Goal: Information Seeking & Learning: Learn about a topic

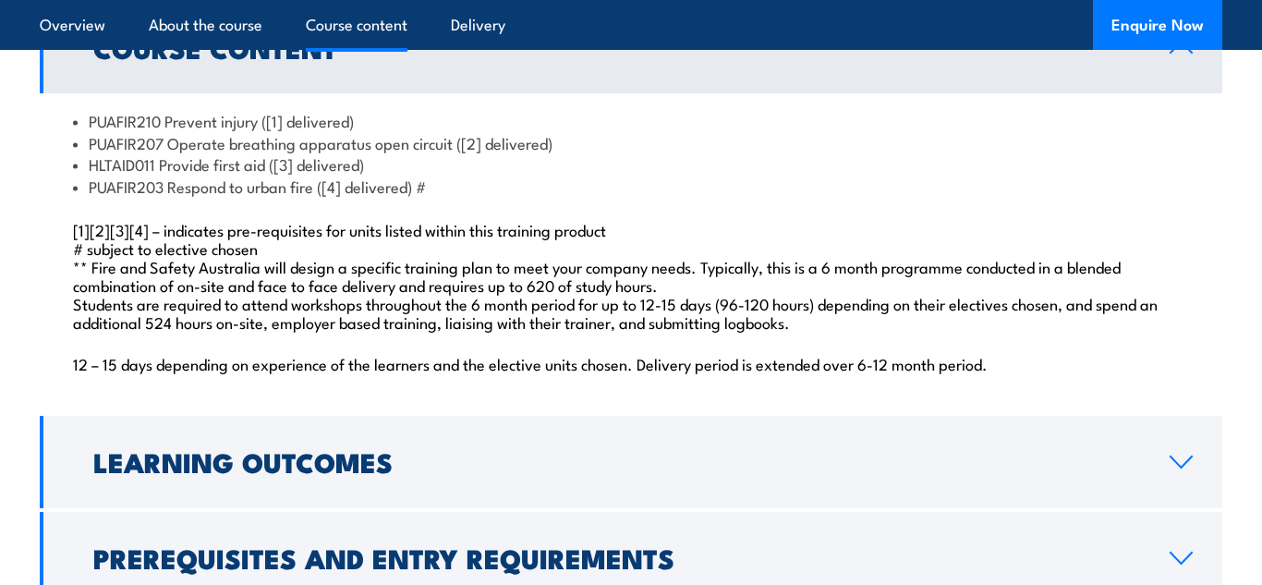
scroll to position [1626, 0]
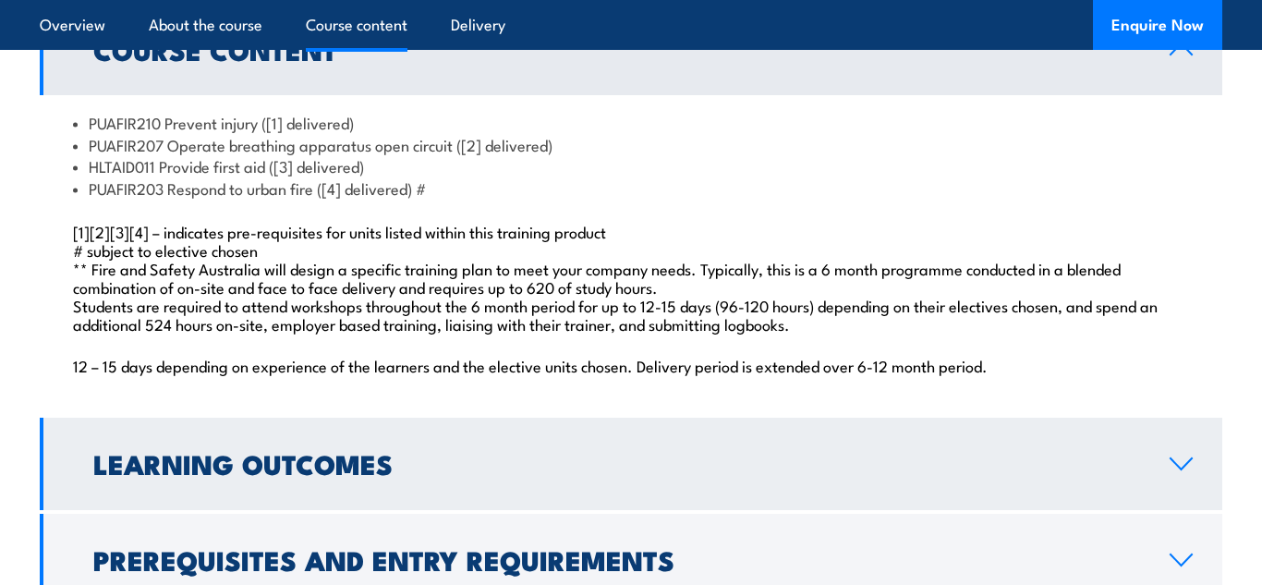
click at [310, 467] on link "Learning Outcomes" at bounding box center [631, 464] width 1182 height 92
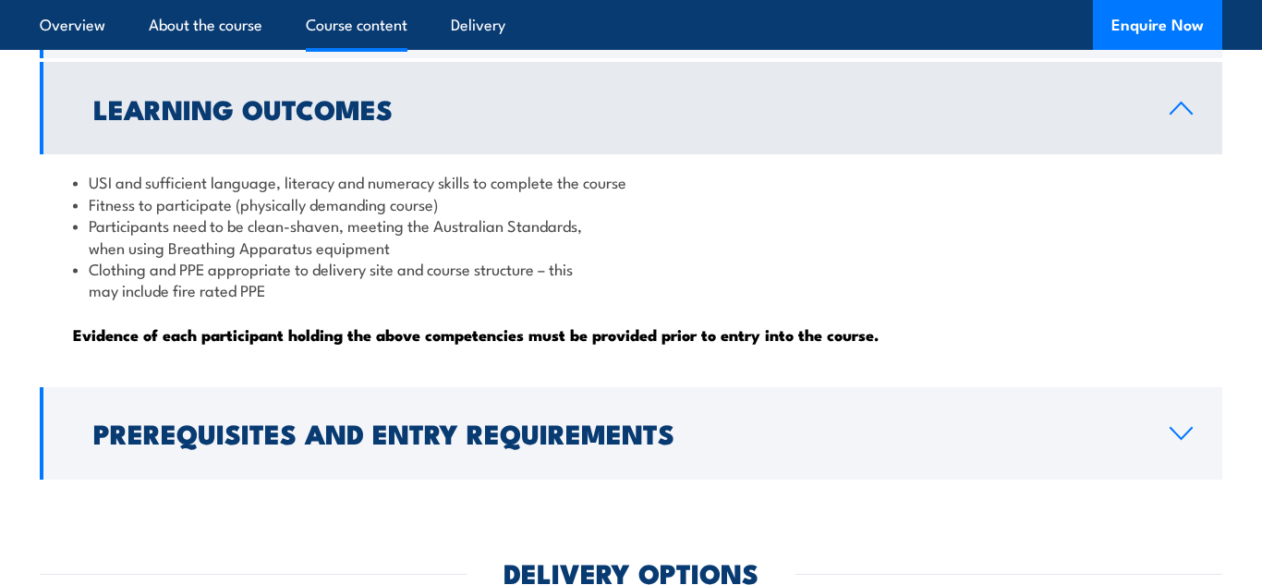
scroll to position [1700, 0]
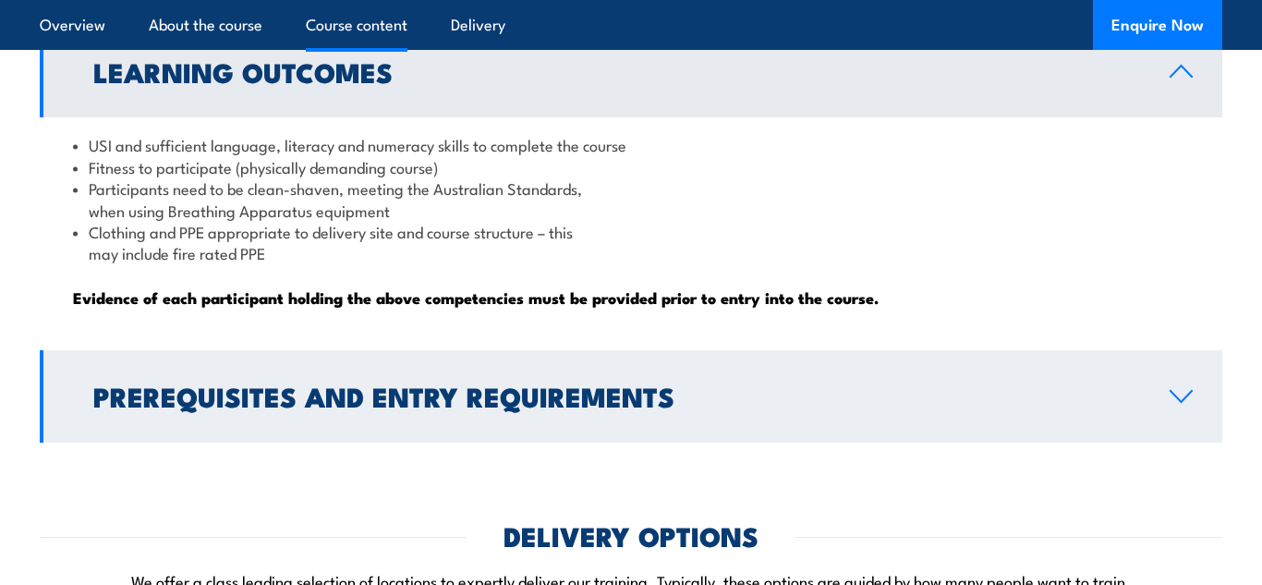
click at [309, 442] on link "Prerequisites and Entry Requirements" at bounding box center [631, 396] width 1182 height 92
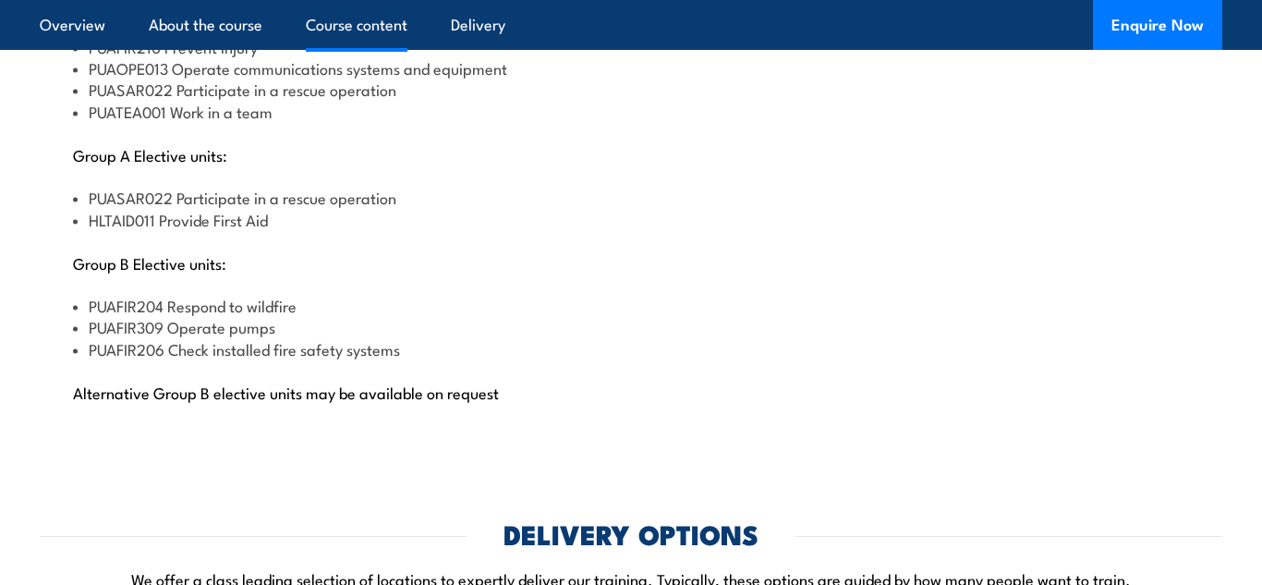
scroll to position [2106, 0]
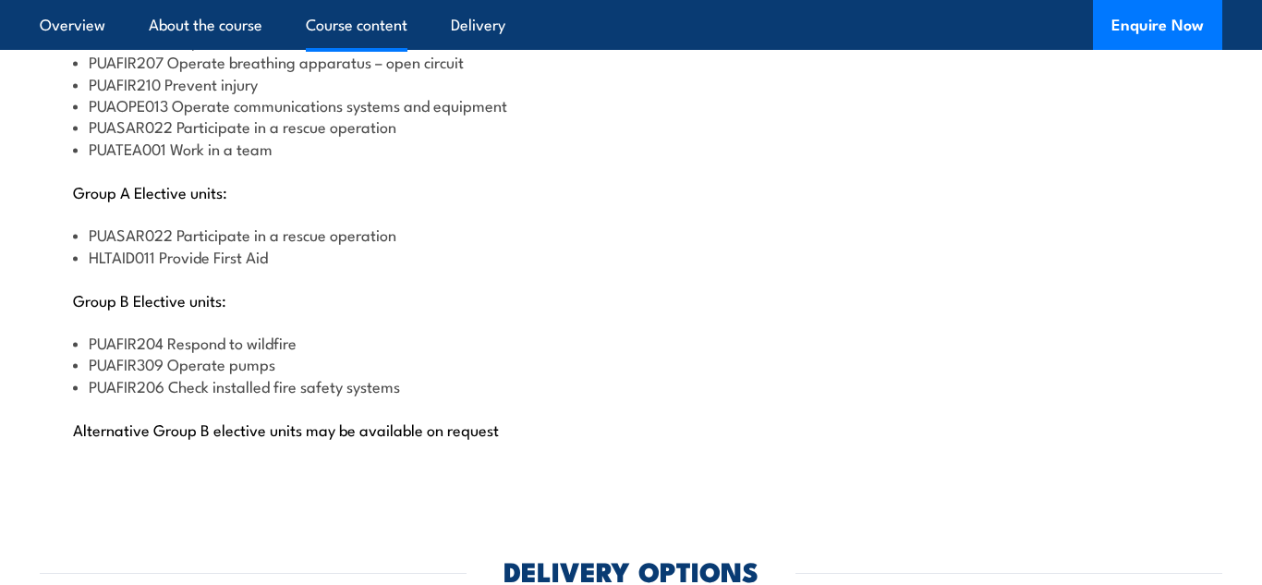
click at [273, 533] on div "COURSES > Emergency Response & Rescue Training Certificate II in Public Safety …" at bounding box center [631, 198] width 1262 height 4611
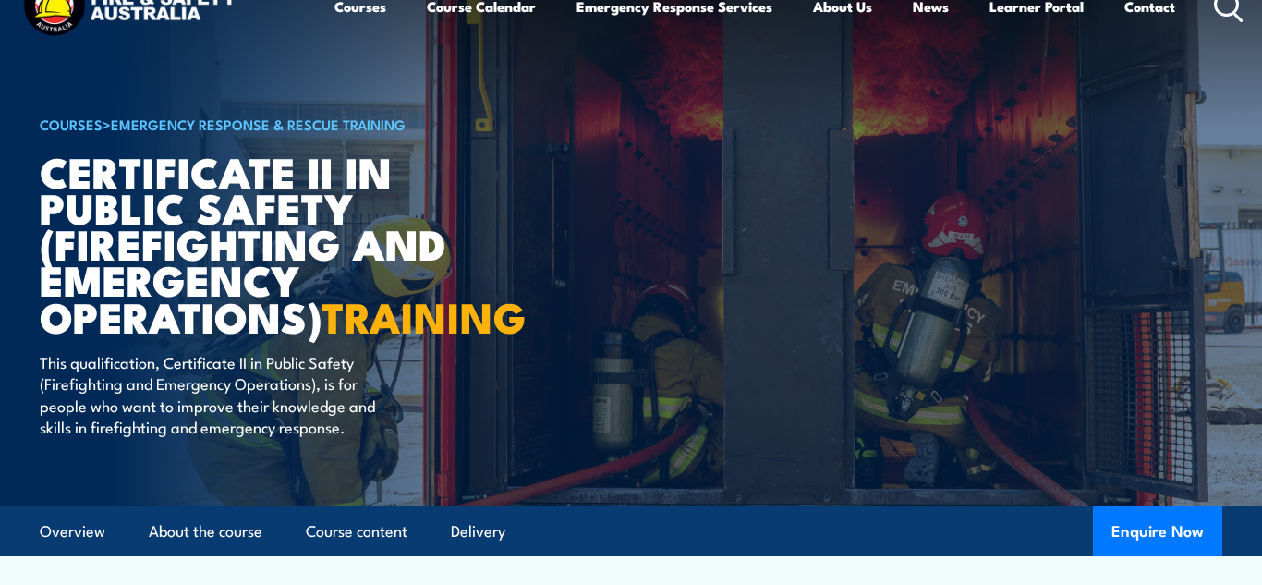
scroll to position [0, 0]
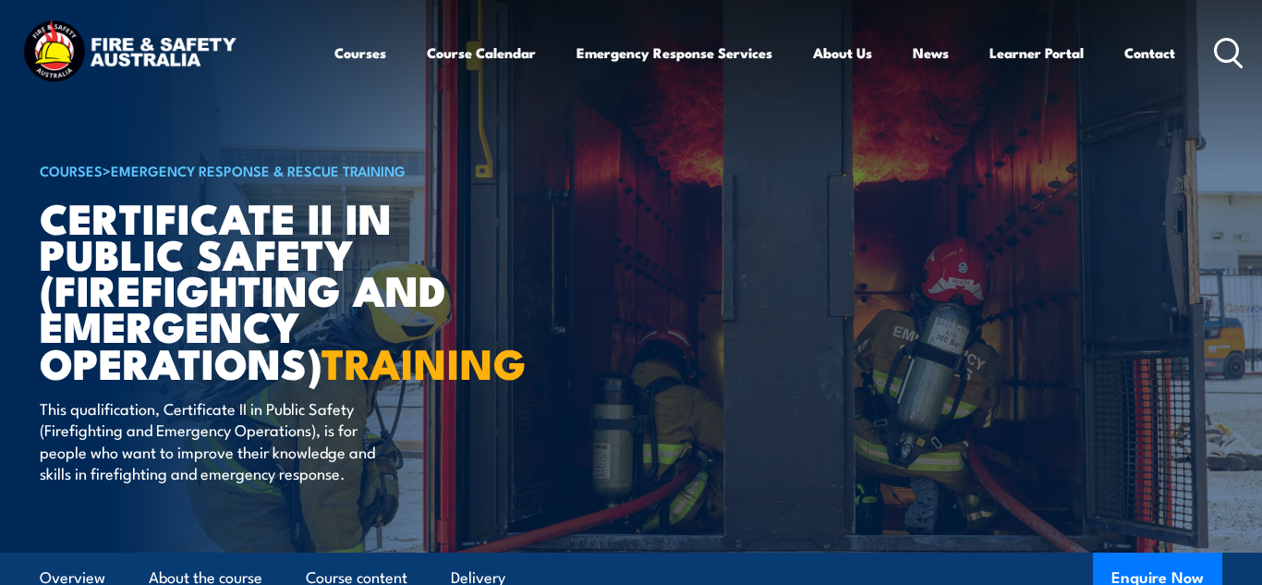
click at [384, 55] on ul "Courses Course Calendar Emergency Response Services Services Overview Emergency…" at bounding box center [754, 52] width 841 height 44
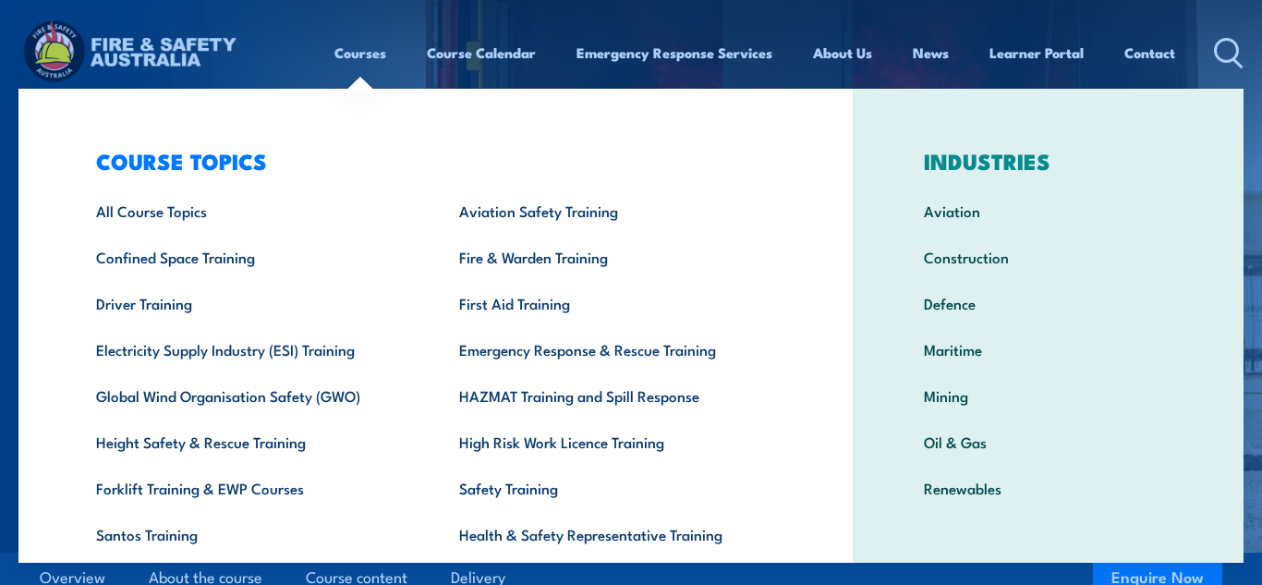
click at [373, 57] on link "Courses" at bounding box center [360, 52] width 52 height 44
click at [446, 553] on div "COURSES > Emergency Response & Rescue Training Certificate II in Public Safety …" at bounding box center [268, 276] width 456 height 554
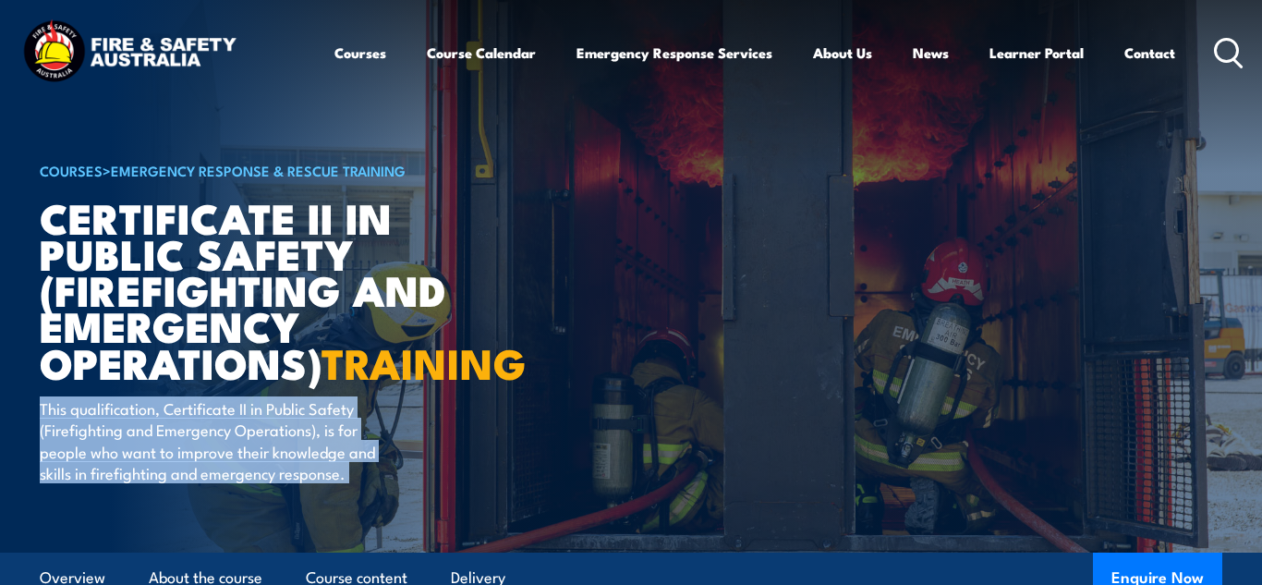
click at [446, 553] on div "COURSES > Emergency Response & Rescue Training Certificate II in Public Safety …" at bounding box center [268, 276] width 456 height 554
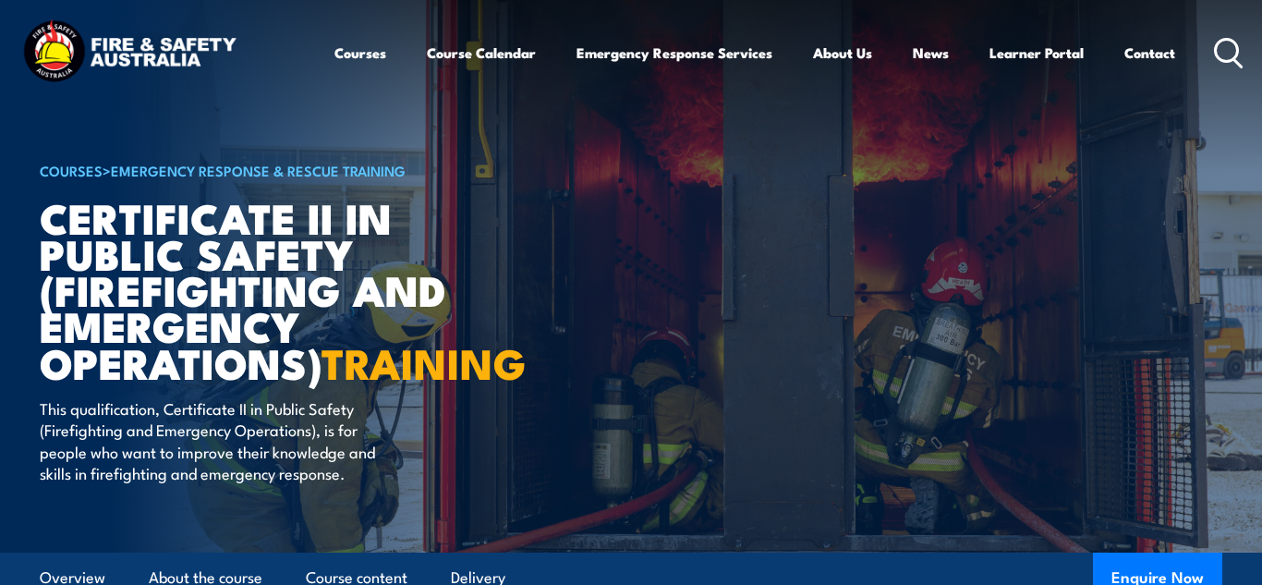
click at [446, 553] on div "COURSES > Emergency Response & Rescue Training Certificate II in Public Safety …" at bounding box center [268, 276] width 456 height 554
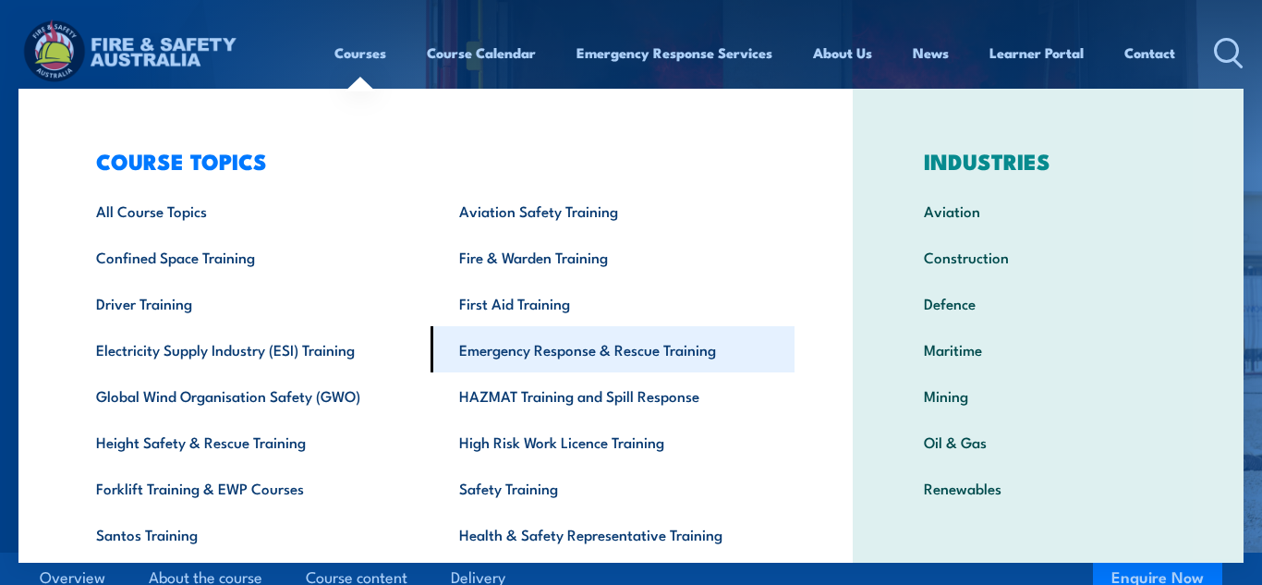
click at [581, 345] on link "Emergency Response & Rescue Training" at bounding box center [611, 349] width 363 height 46
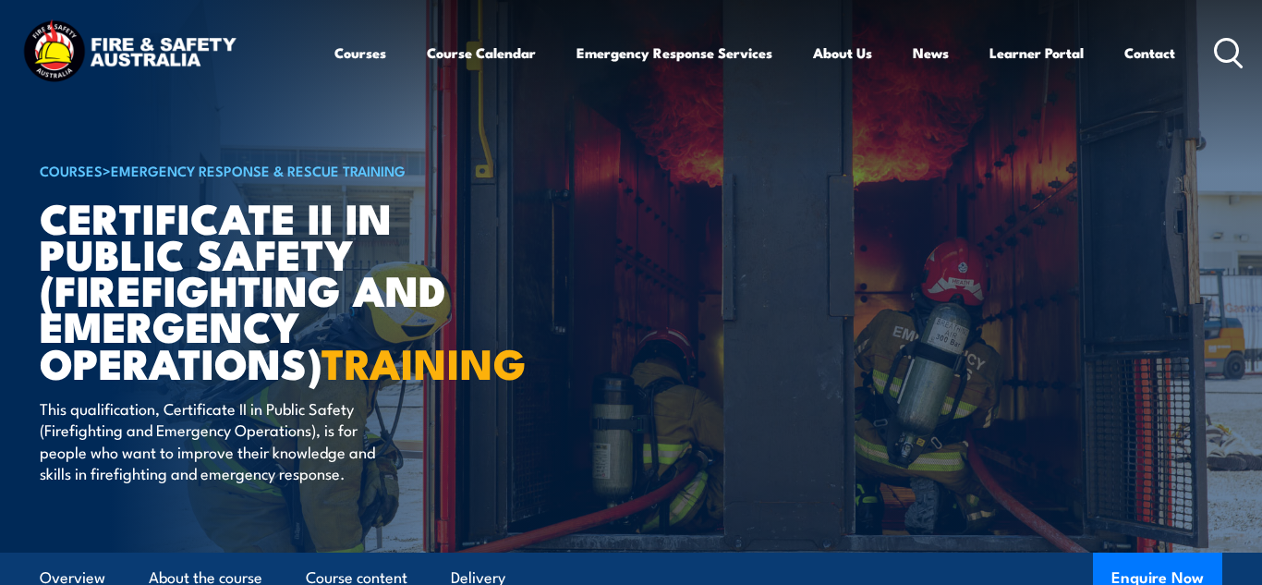
click at [422, 553] on div "COURSES > Emergency Response & Rescue Training Certificate II in Public Safety …" at bounding box center [268, 276] width 456 height 554
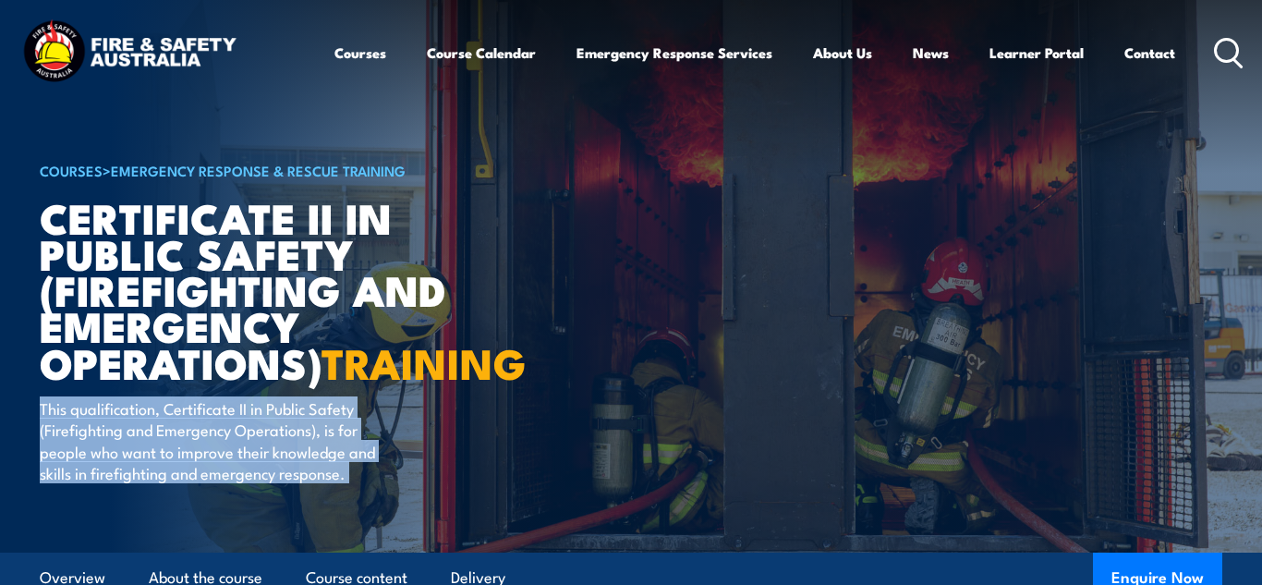
click at [422, 553] on div "COURSES > Emergency Response & Rescue Training Certificate II in Public Safety …" at bounding box center [268, 276] width 456 height 554
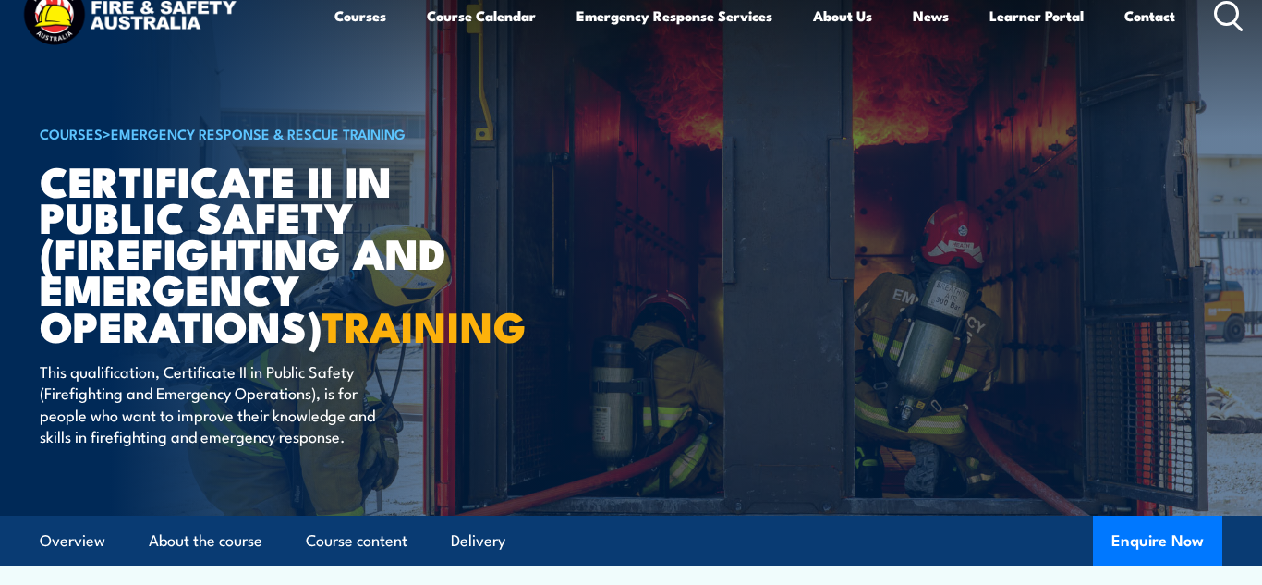
scroll to position [74, 0]
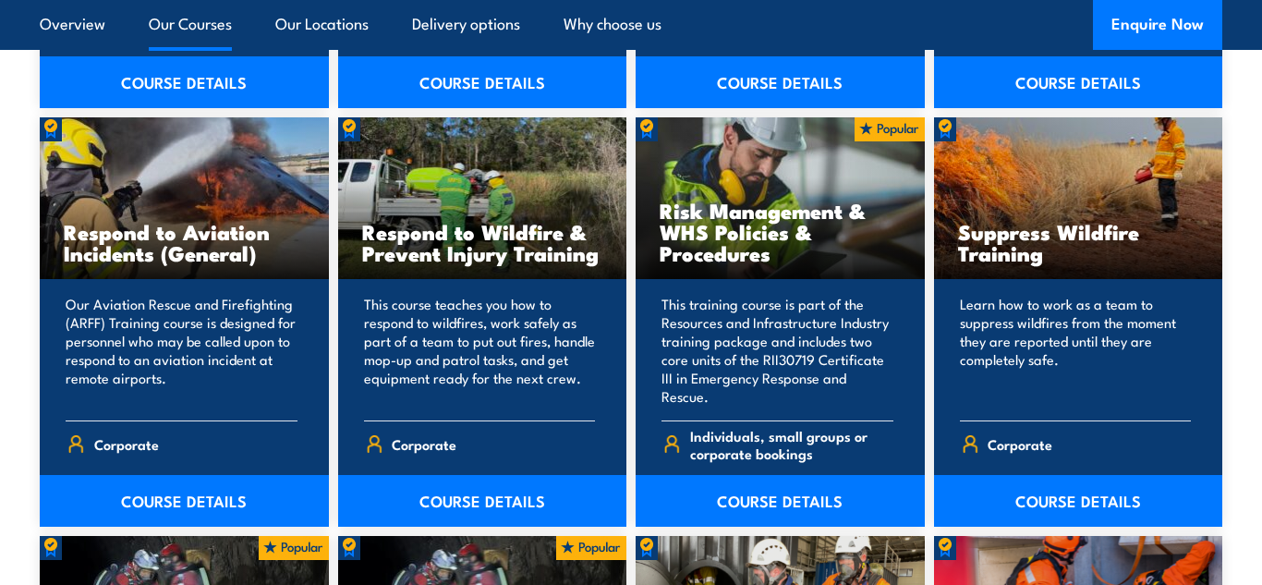
scroll to position [2816, 0]
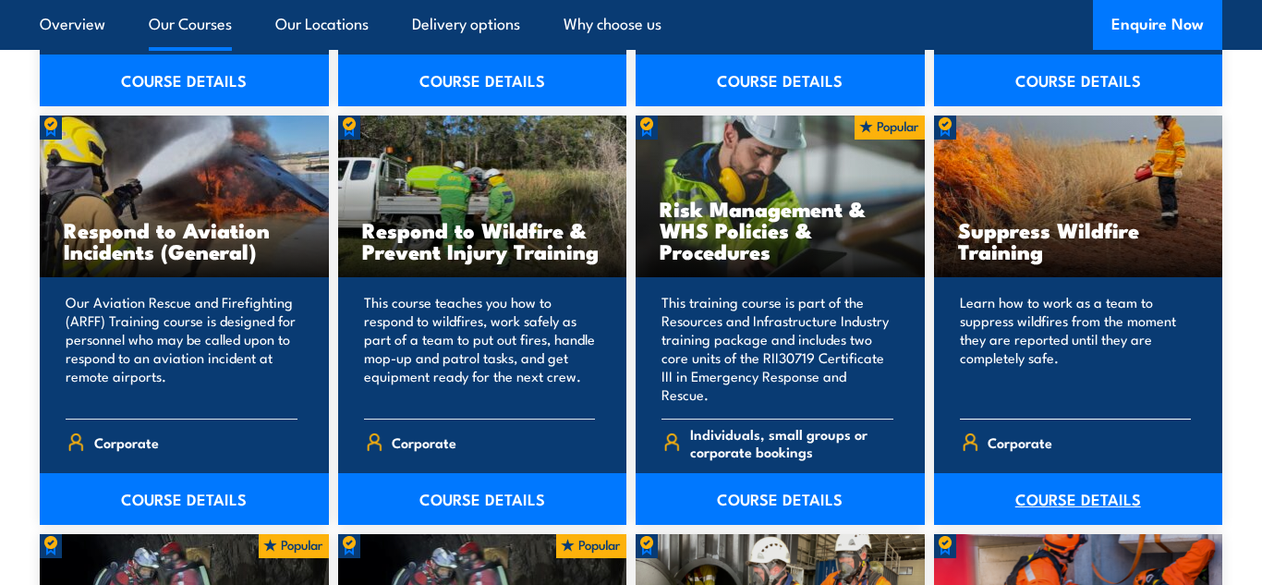
click at [1042, 499] on link "COURSE DETAILS" at bounding box center [1078, 499] width 289 height 52
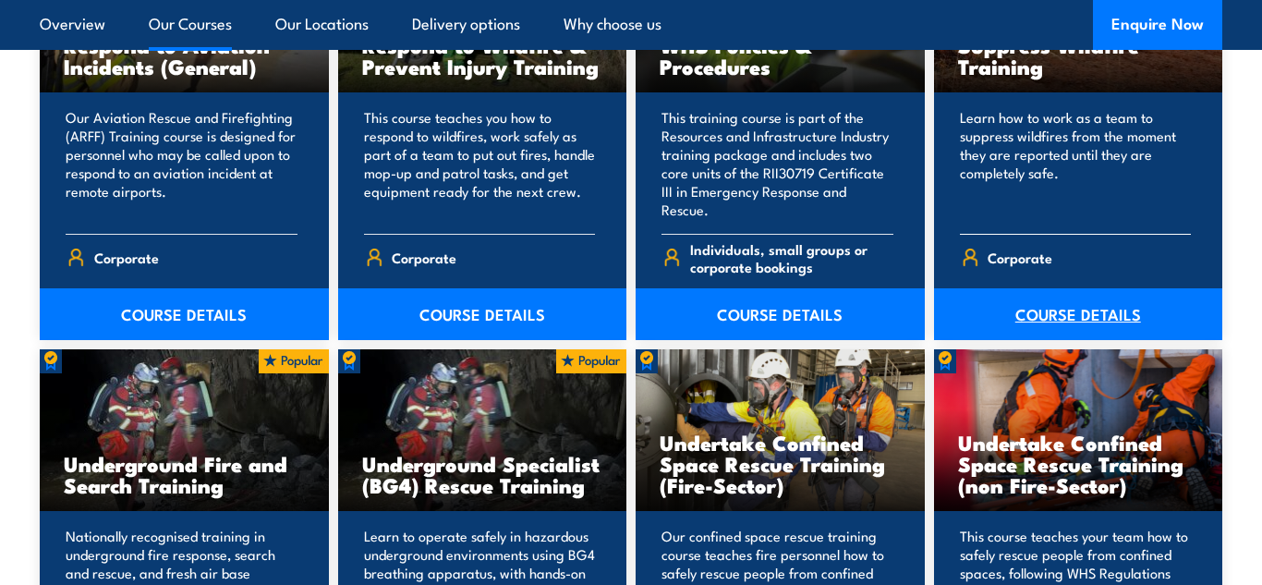
scroll to position [3153, 0]
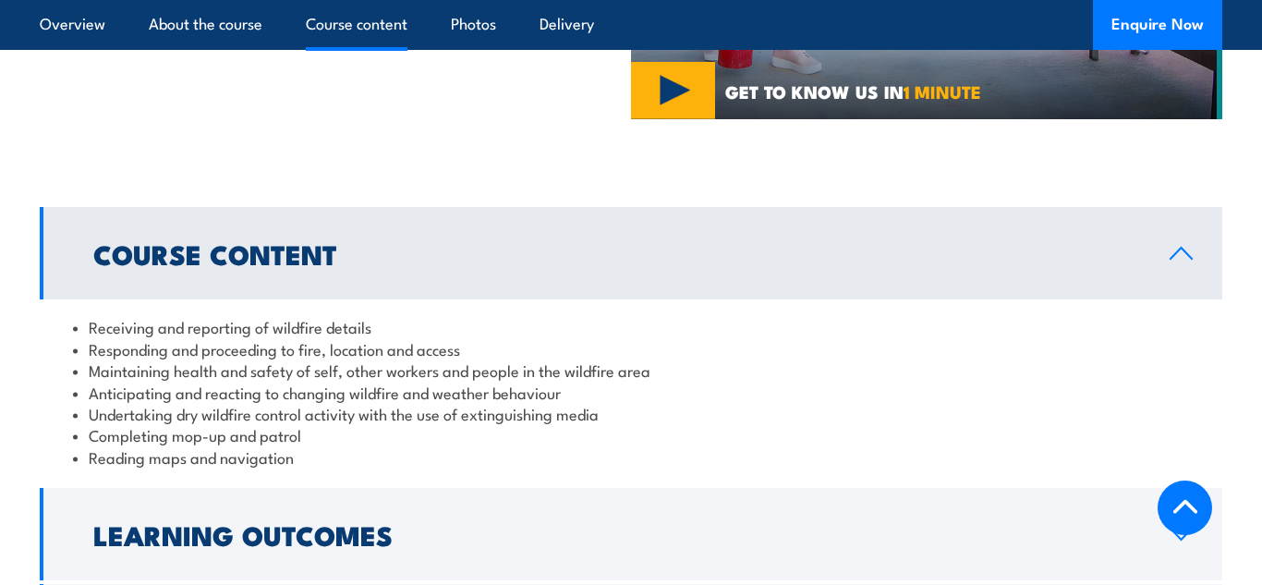
scroll to position [1367, 0]
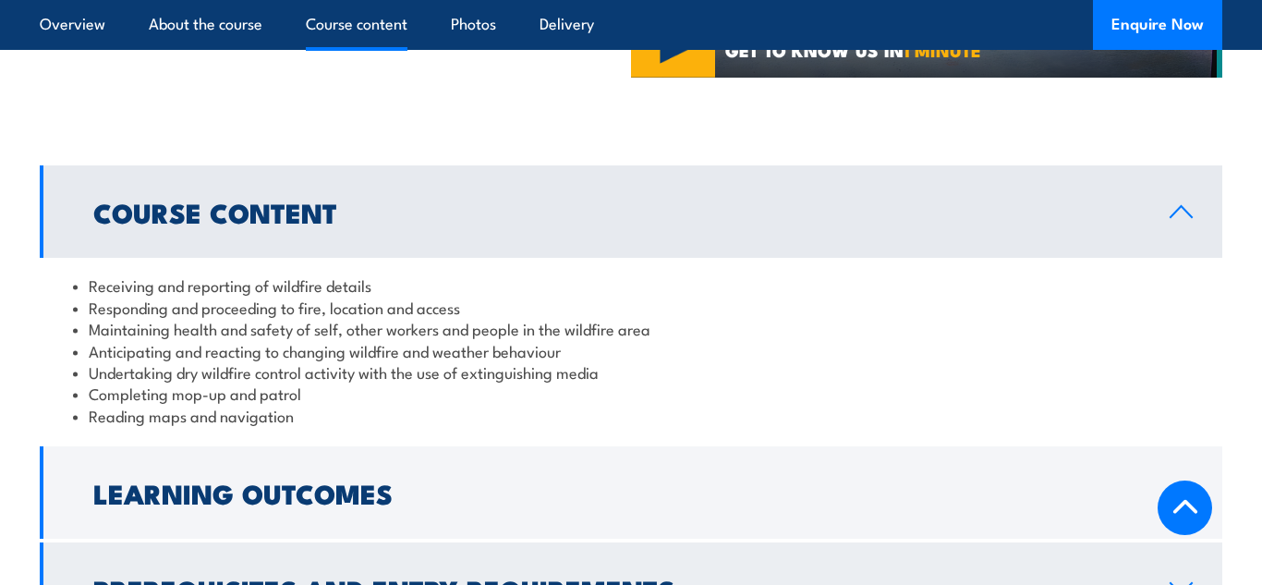
click at [75, 542] on link "Prerequisites and Entry Requirements" at bounding box center [631, 588] width 1182 height 92
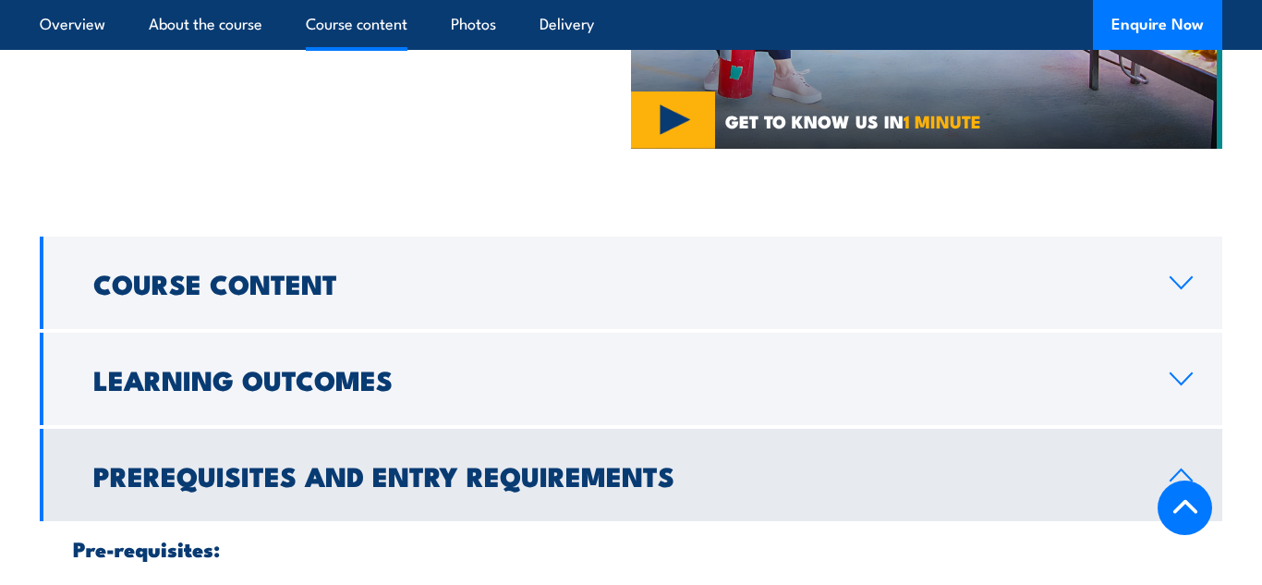
scroll to position [1293, 0]
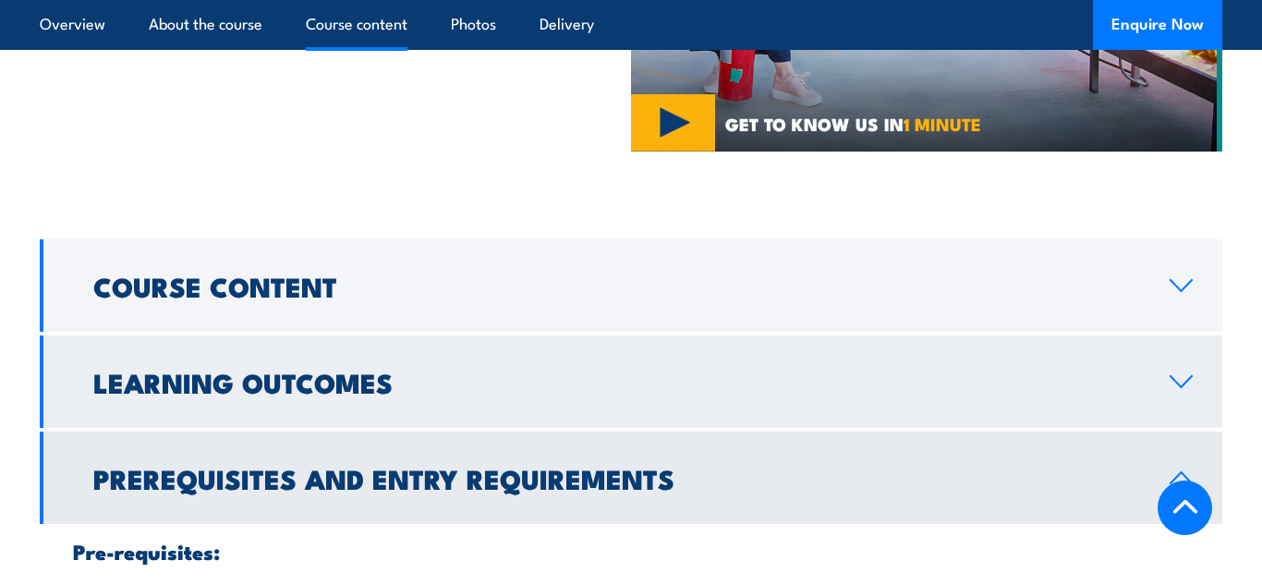
click at [94, 335] on link "Learning Outcomes" at bounding box center [631, 381] width 1182 height 92
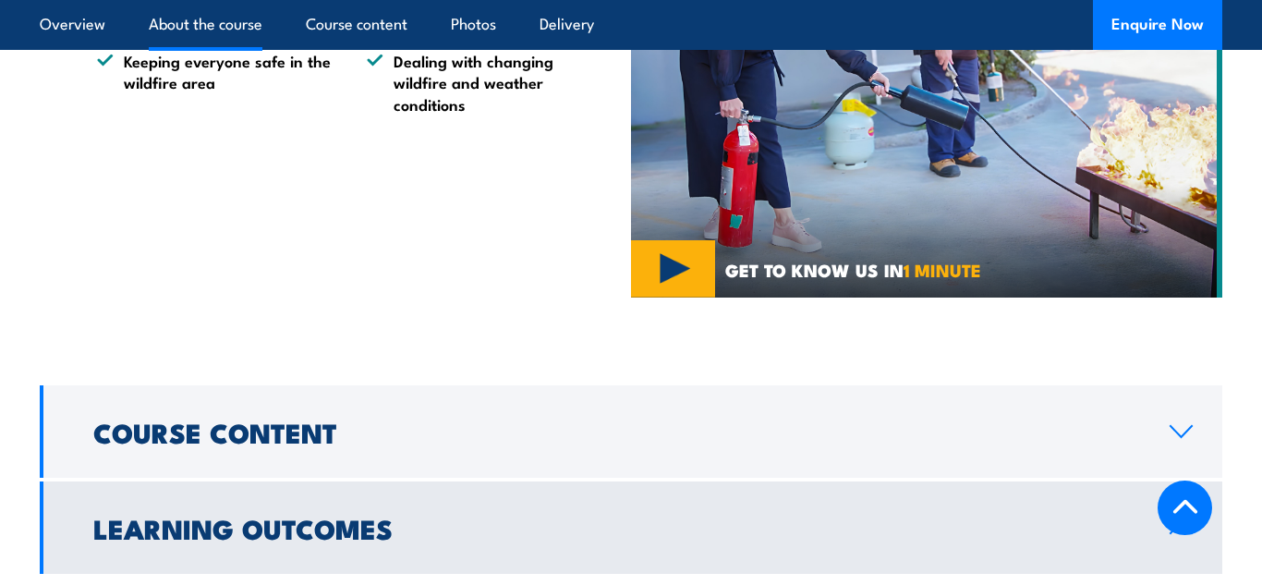
scroll to position [1134, 0]
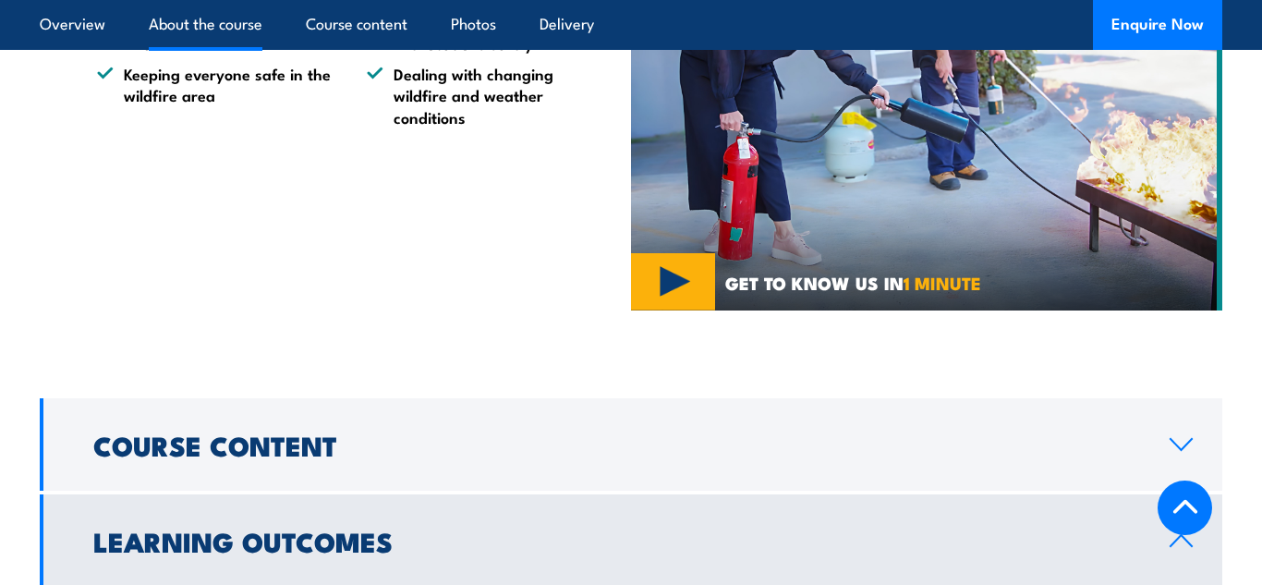
click at [85, 306] on div "ABOUT THE COURSE Receiving and reporting wildfire details Responding to and acc…" at bounding box center [335, 111] width 591 height 397
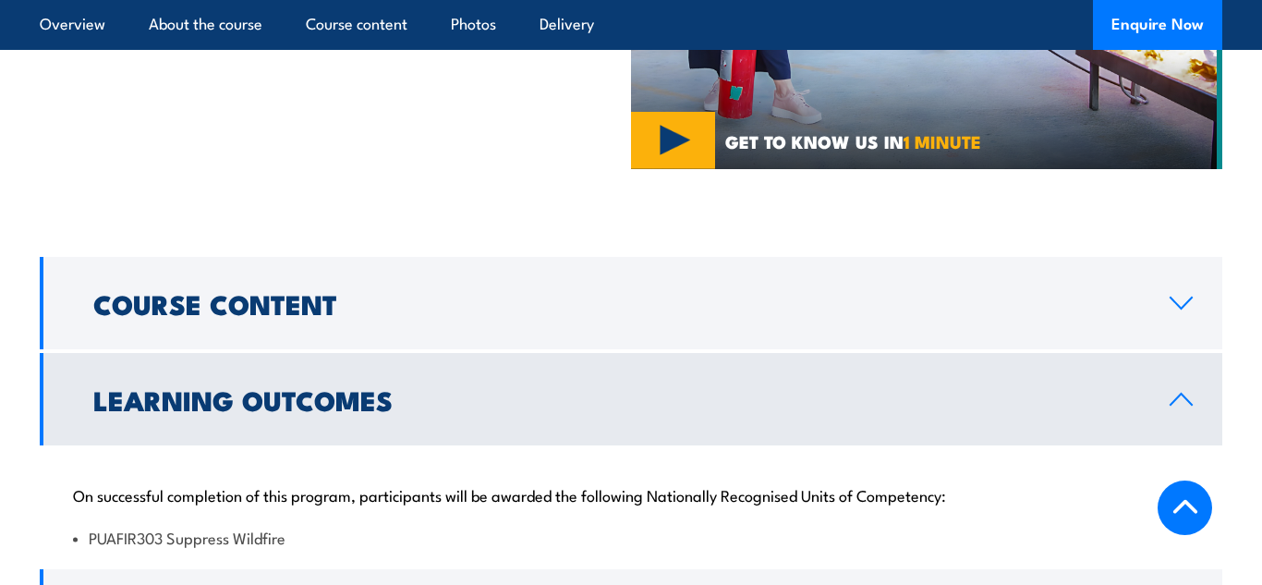
click at [85, 306] on link "Course Content" at bounding box center [631, 303] width 1182 height 92
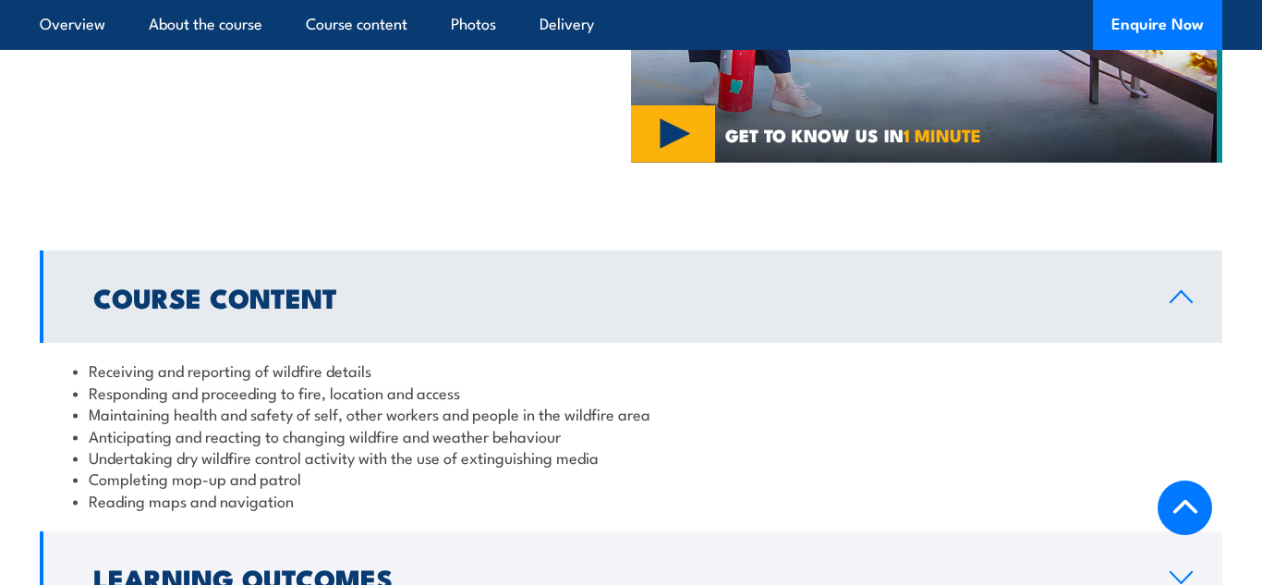
click at [20, 394] on section "Course Content Receiving and reporting of wildfire details Responding and proce…" at bounding box center [631, 484] width 1262 height 469
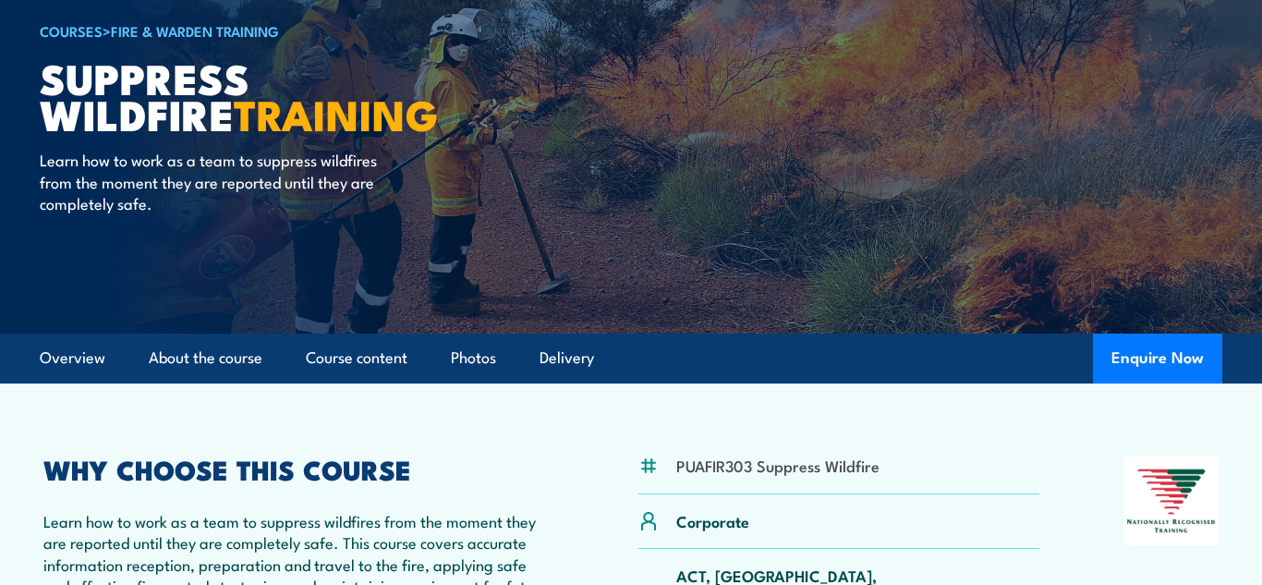
scroll to position [100, 0]
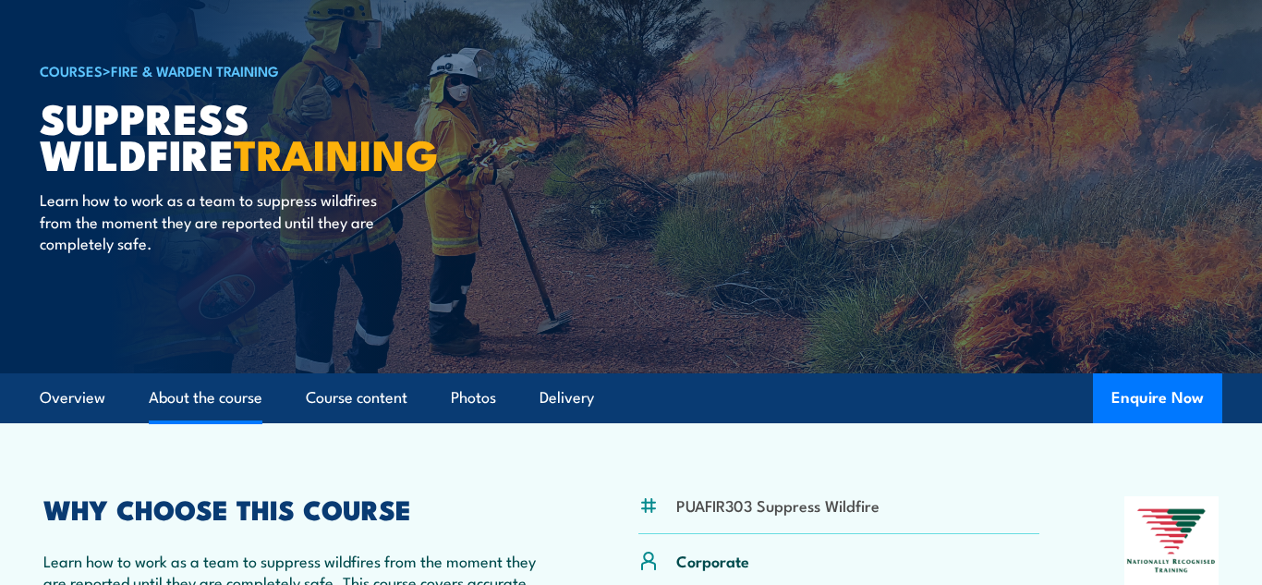
click at [240, 419] on link "About the course" at bounding box center [206, 397] width 114 height 49
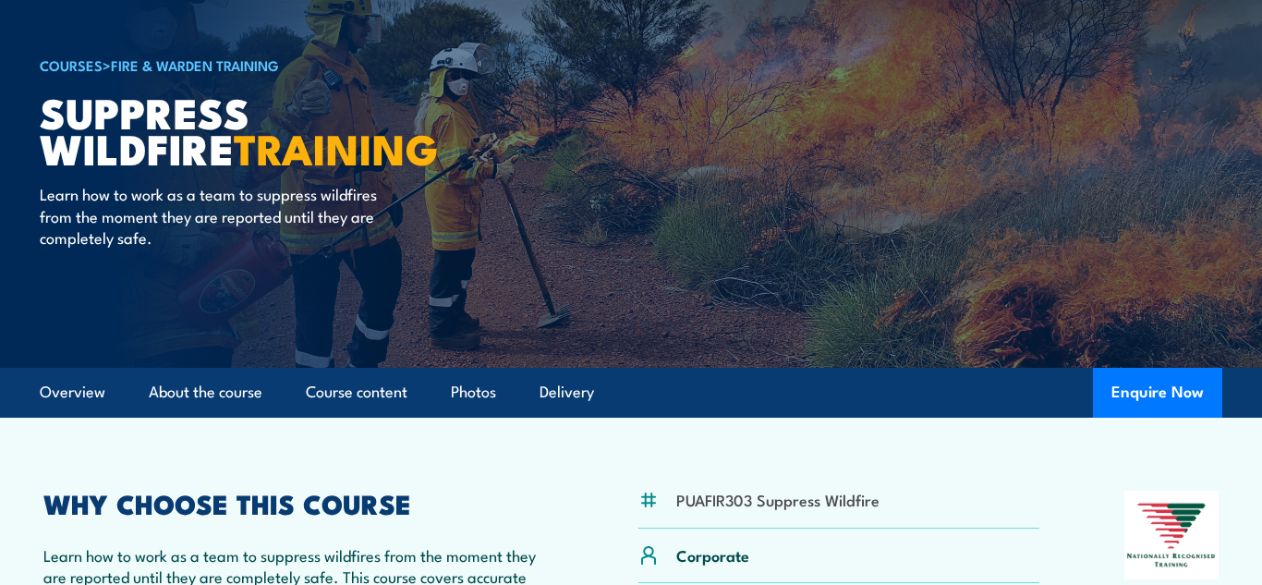
scroll to position [100, 0]
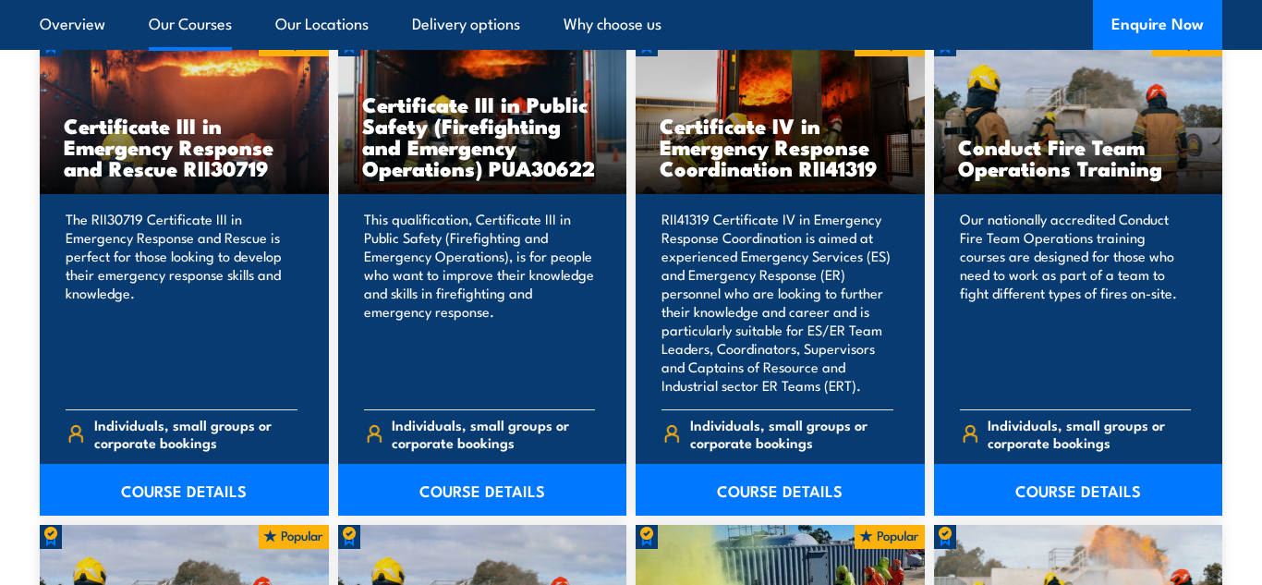
scroll to position [1559, 0]
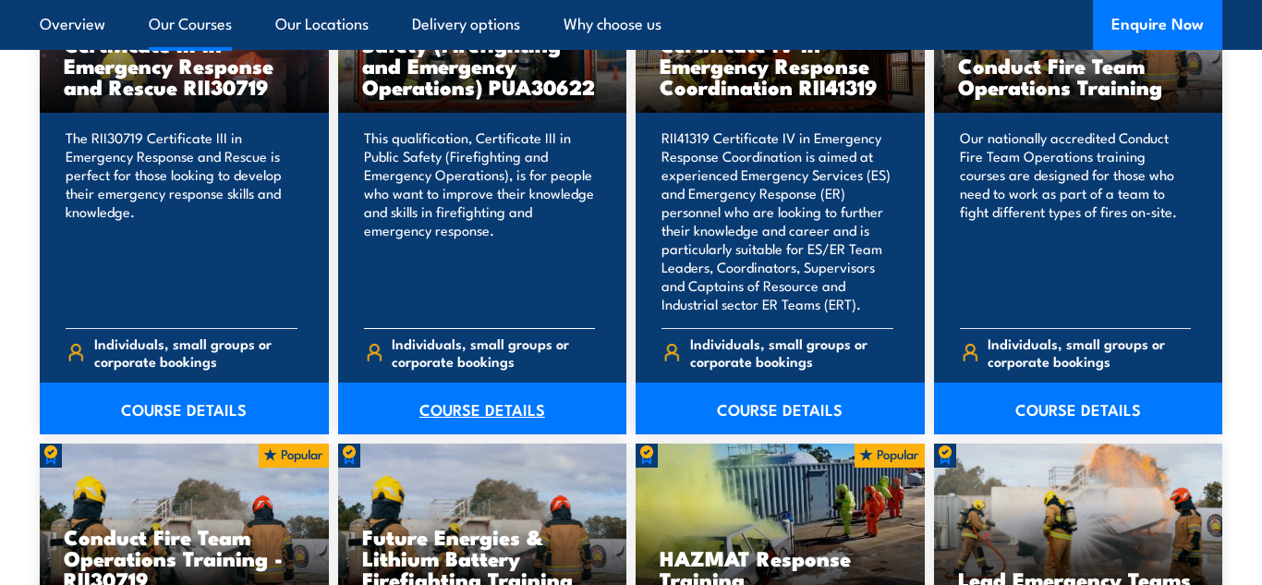
click at [495, 434] on link "COURSE DETAILS" at bounding box center [482, 408] width 289 height 52
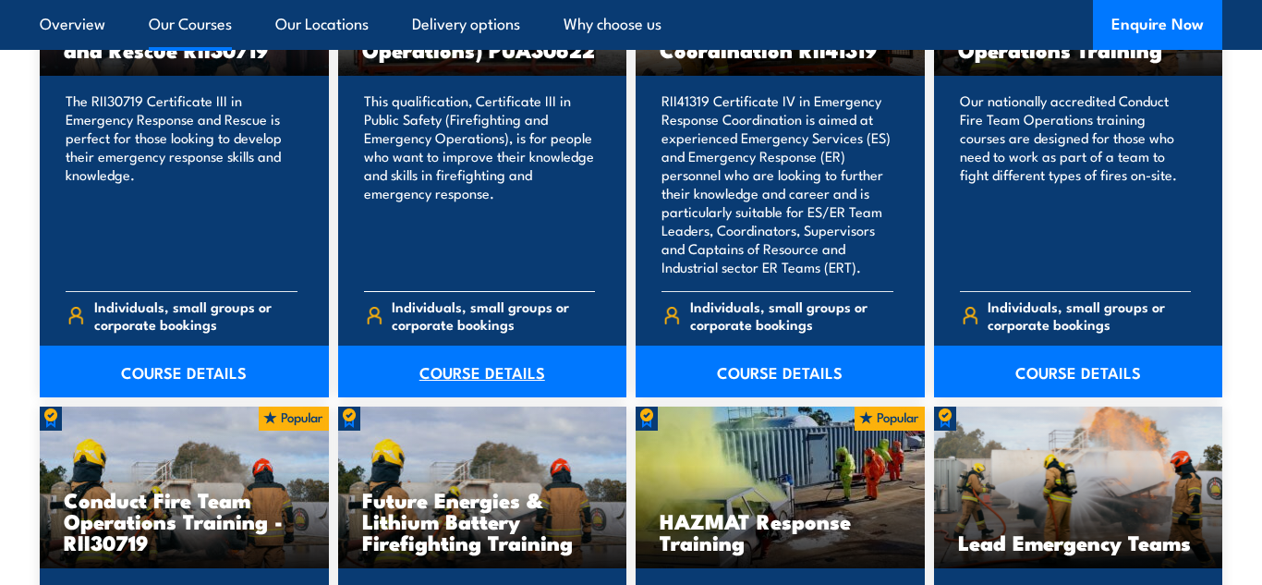
scroll to position [1638, 0]
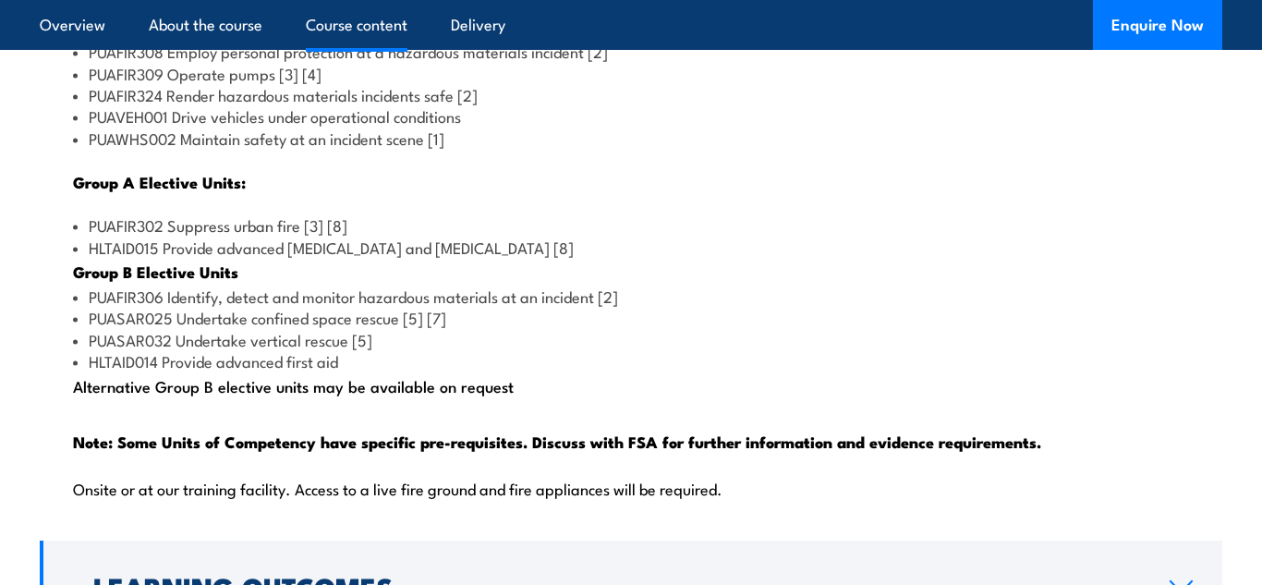
scroll to position [1810, 0]
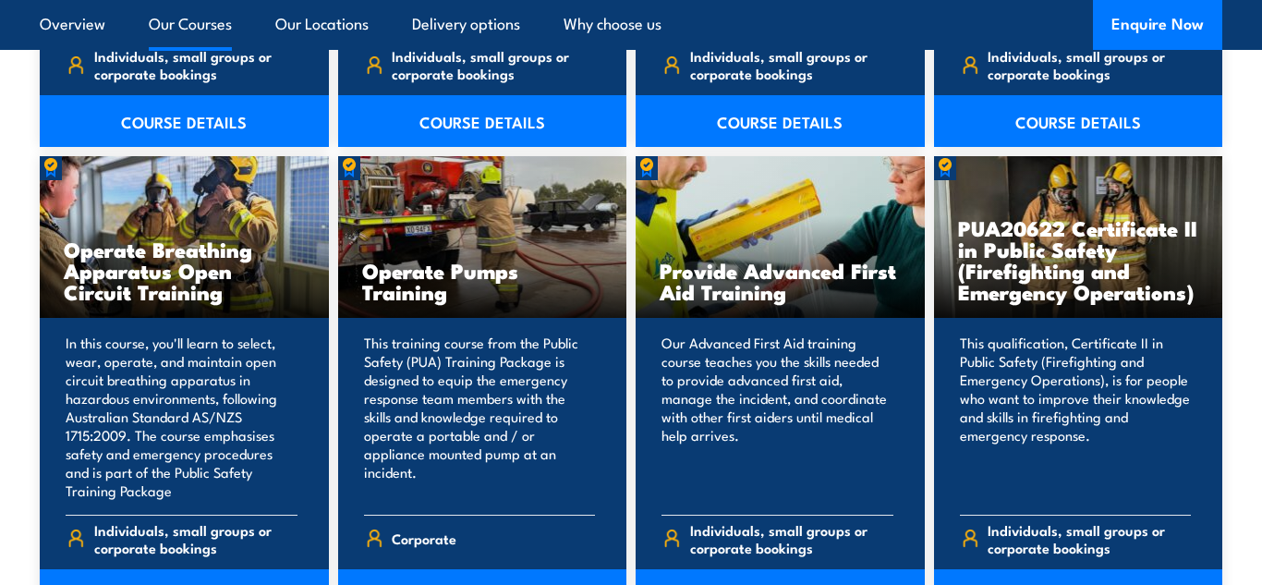
scroll to position [2348, 0]
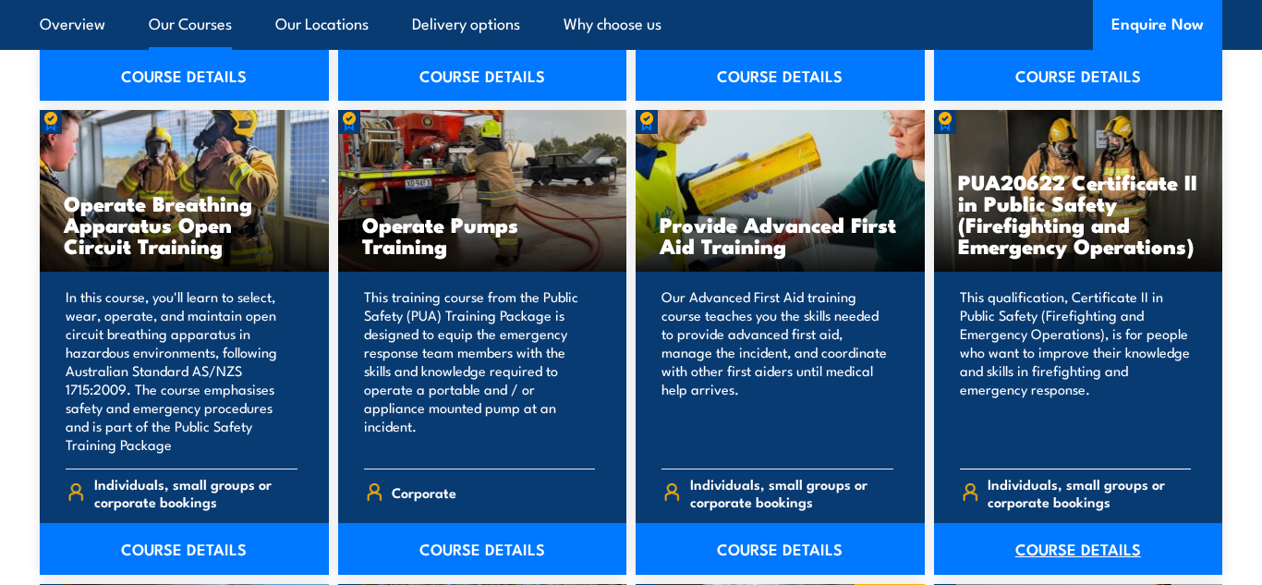
click at [974, 560] on link "COURSE DETAILS" at bounding box center [1078, 549] width 289 height 52
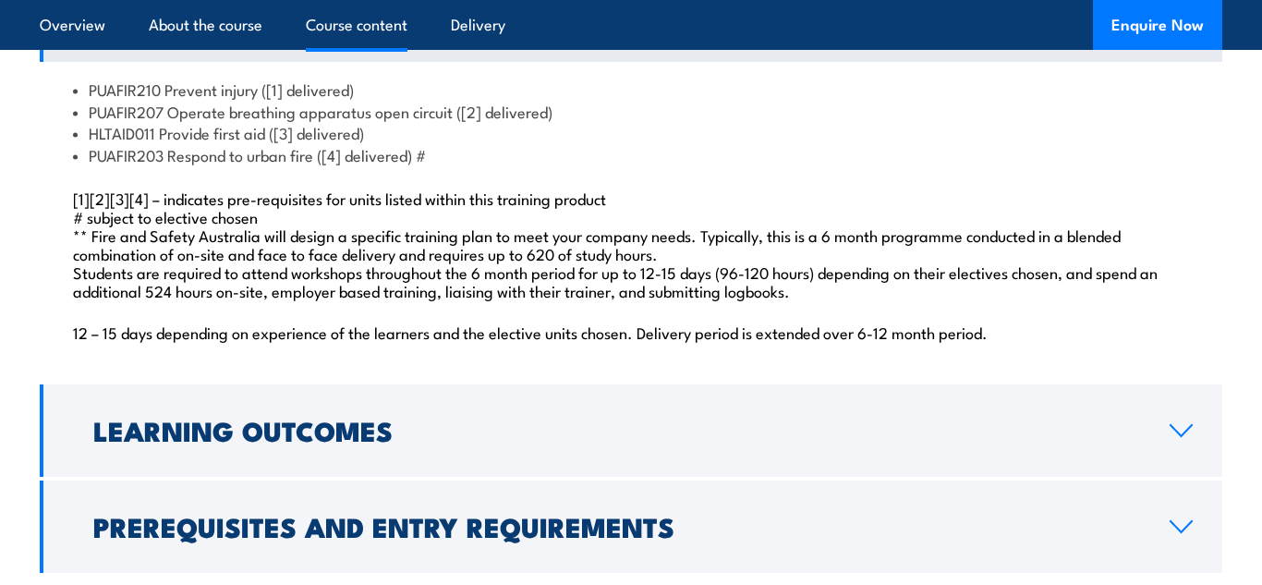
scroll to position [1663, 0]
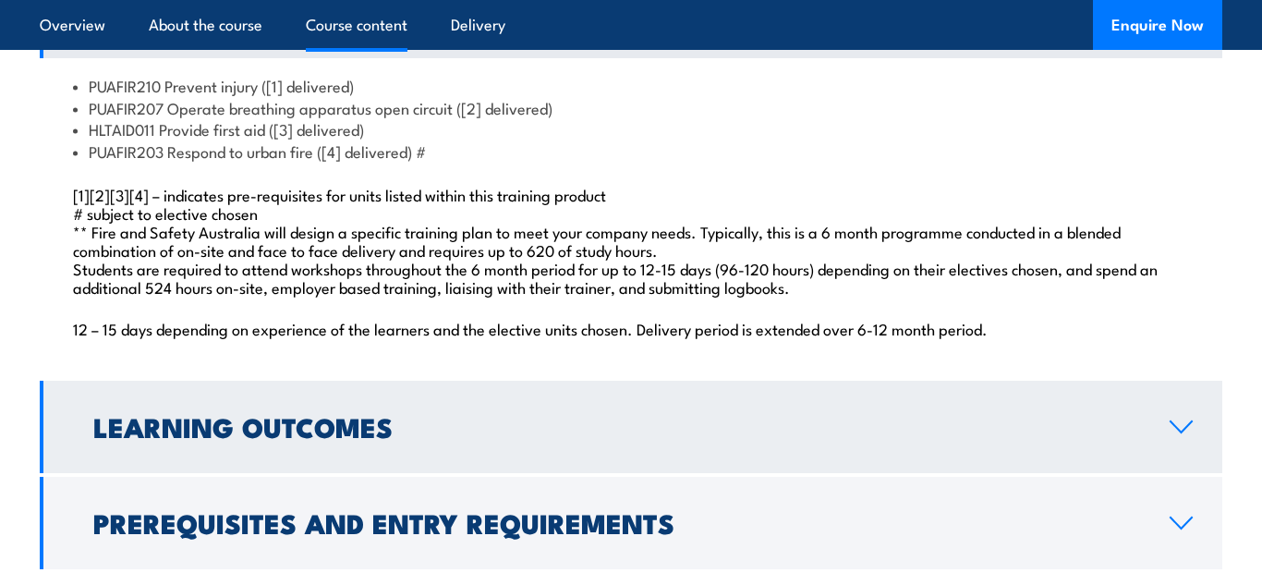
click at [91, 419] on link "Learning Outcomes" at bounding box center [631, 427] width 1182 height 92
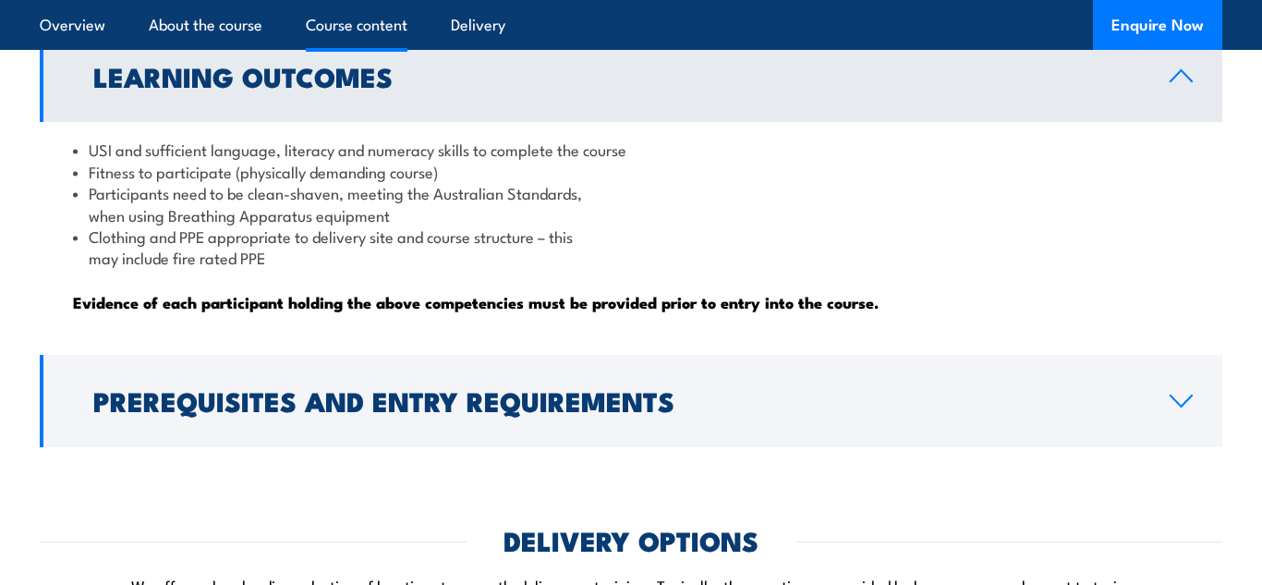
scroll to position [1700, 0]
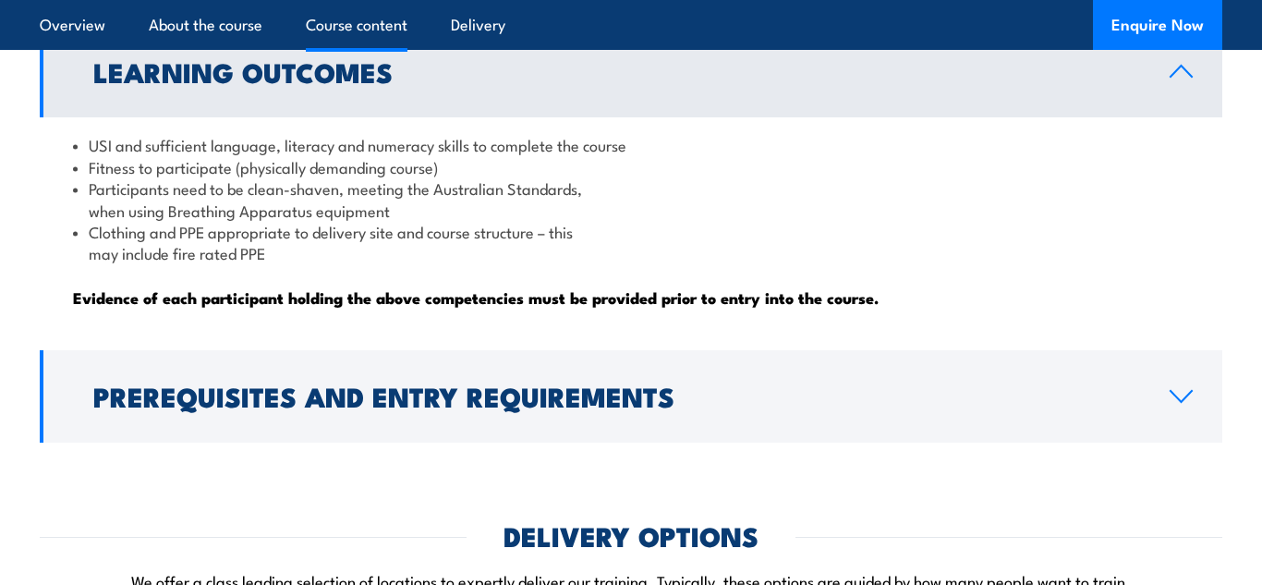
click at [91, 419] on link "Prerequisites and Entry Requirements" at bounding box center [631, 396] width 1182 height 92
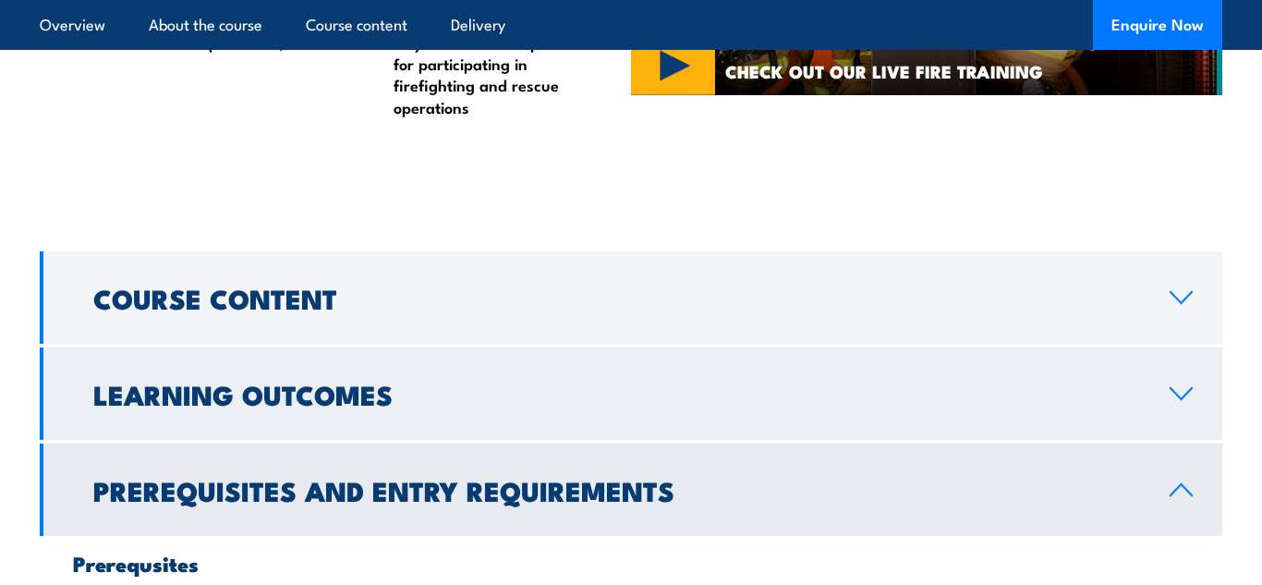
scroll to position [1367, 0]
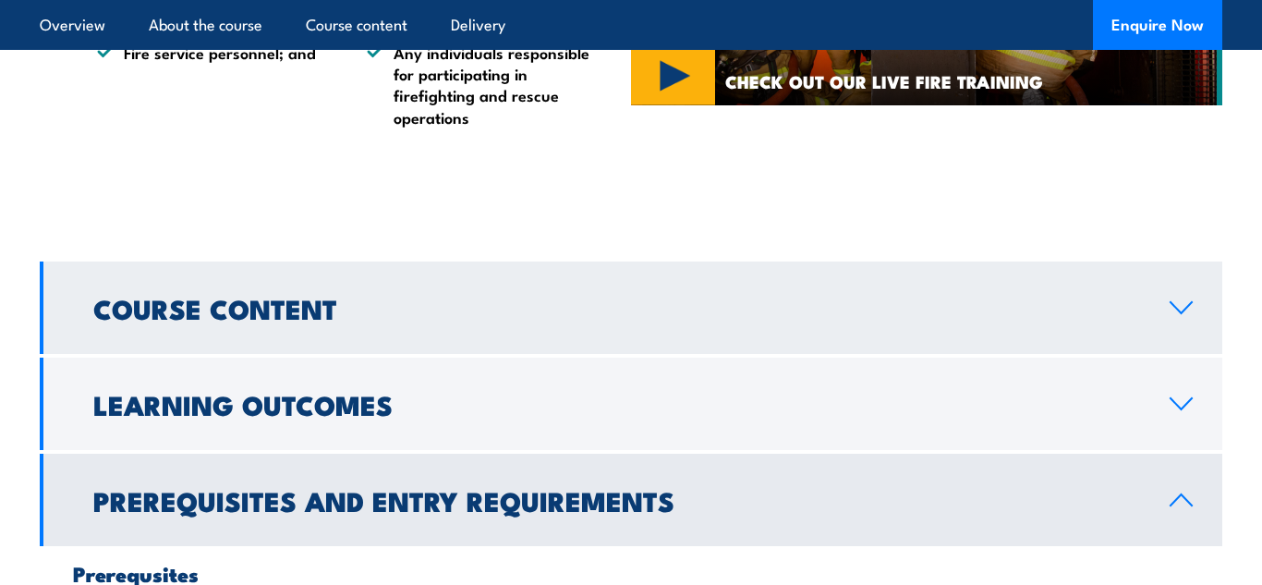
click at [94, 320] on h2 "Course Content" at bounding box center [616, 308] width 1047 height 24
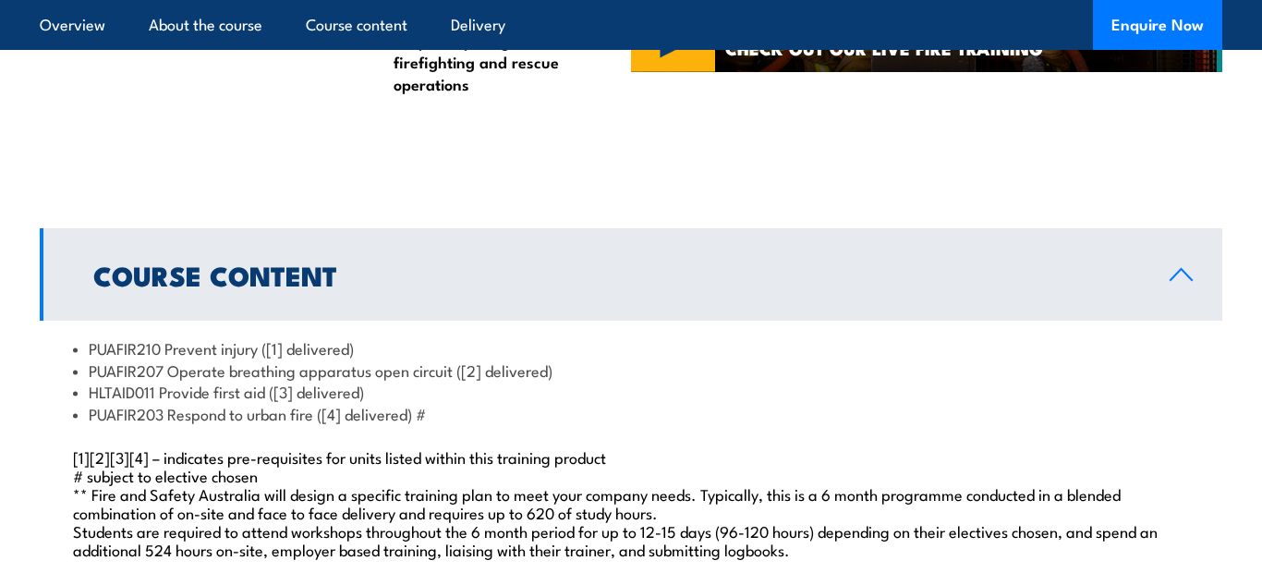
scroll to position [1404, 0]
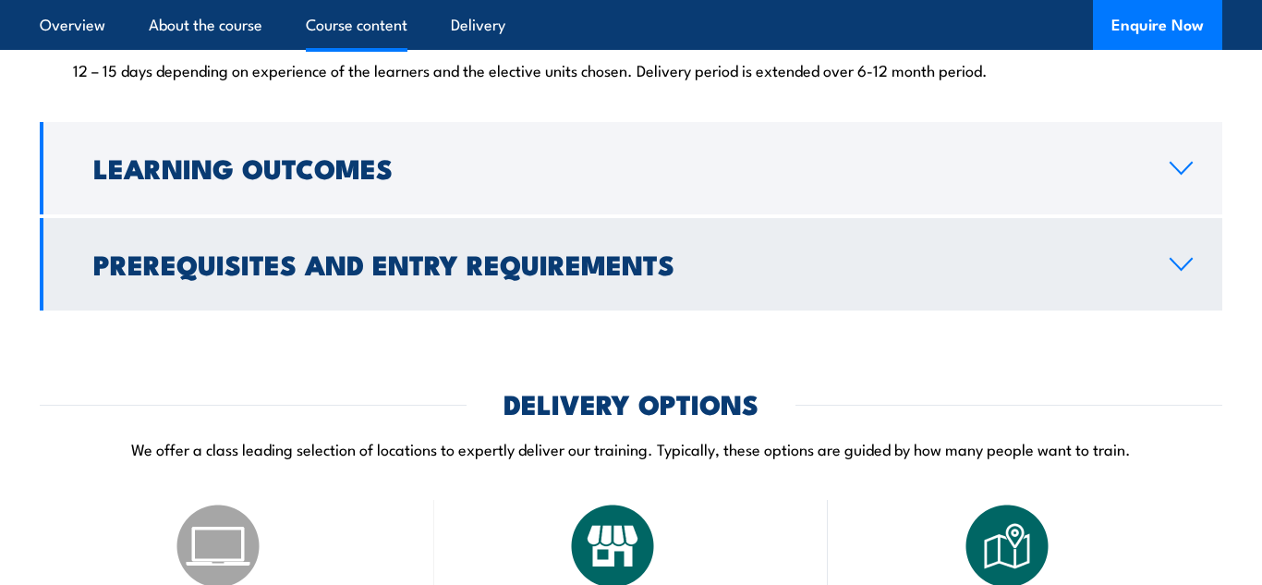
click at [93, 275] on h2 "Prerequisites and Entry Requirements" at bounding box center [616, 263] width 1047 height 24
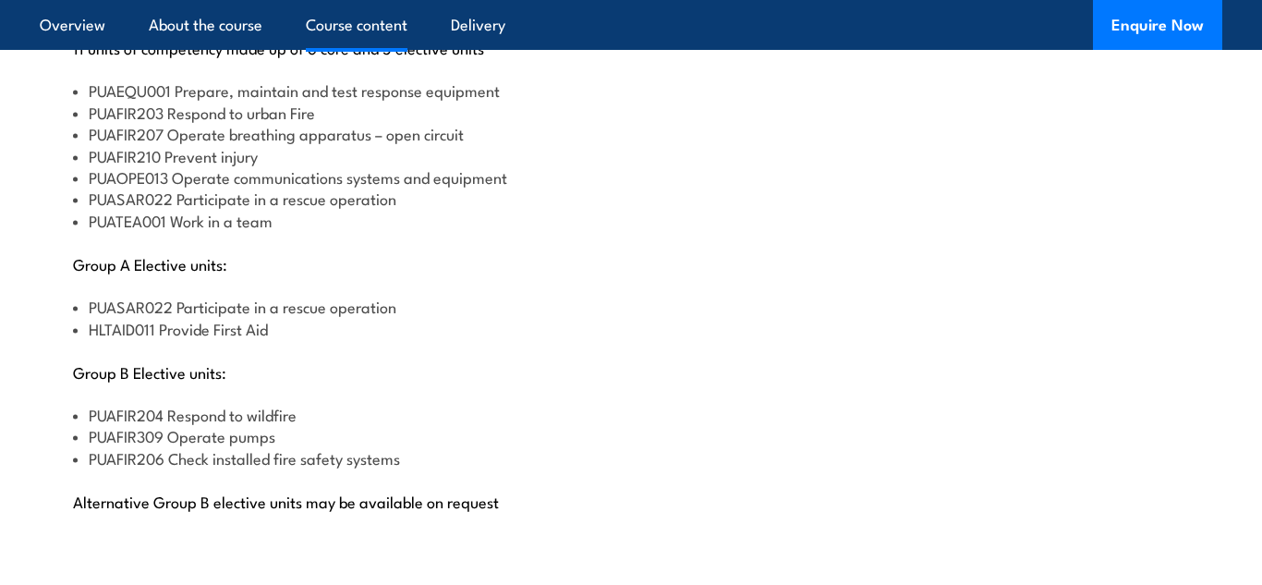
scroll to position [2036, 0]
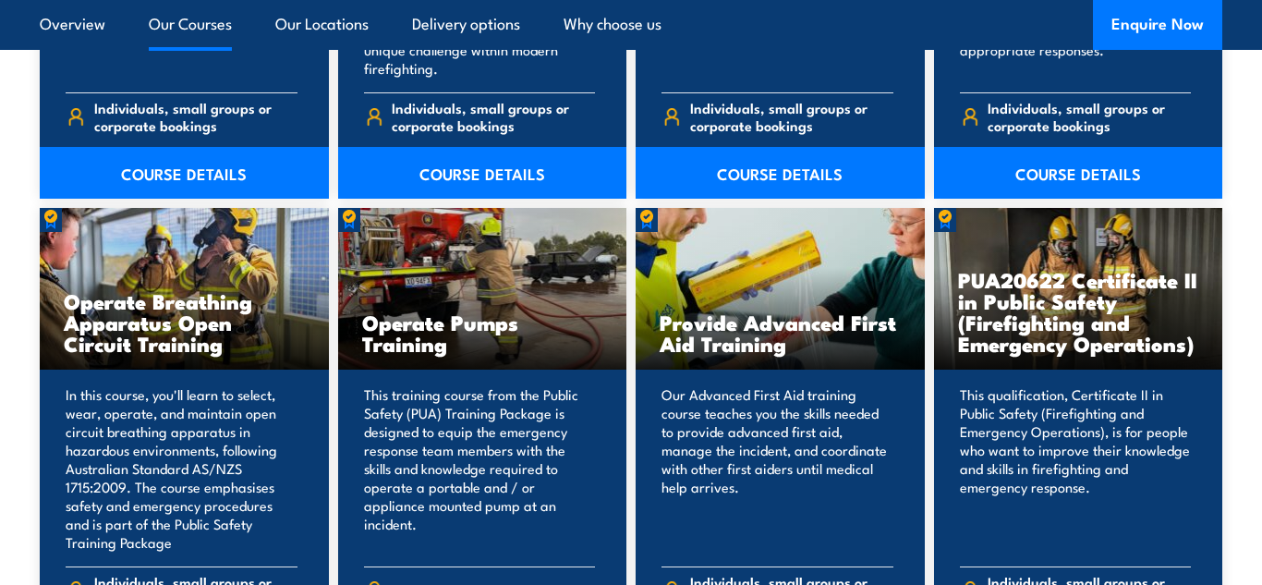
scroll to position [2254, 0]
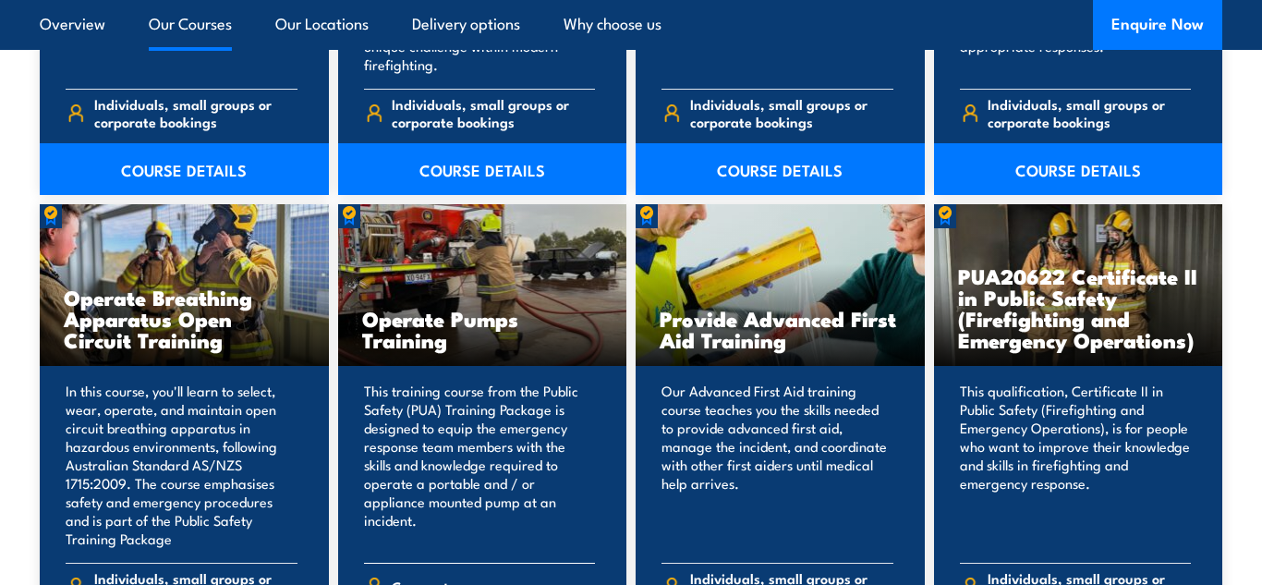
click at [468, 543] on p "This training course from the Public Safety (PUA) Training Package is designed …" at bounding box center [480, 464] width 232 height 166
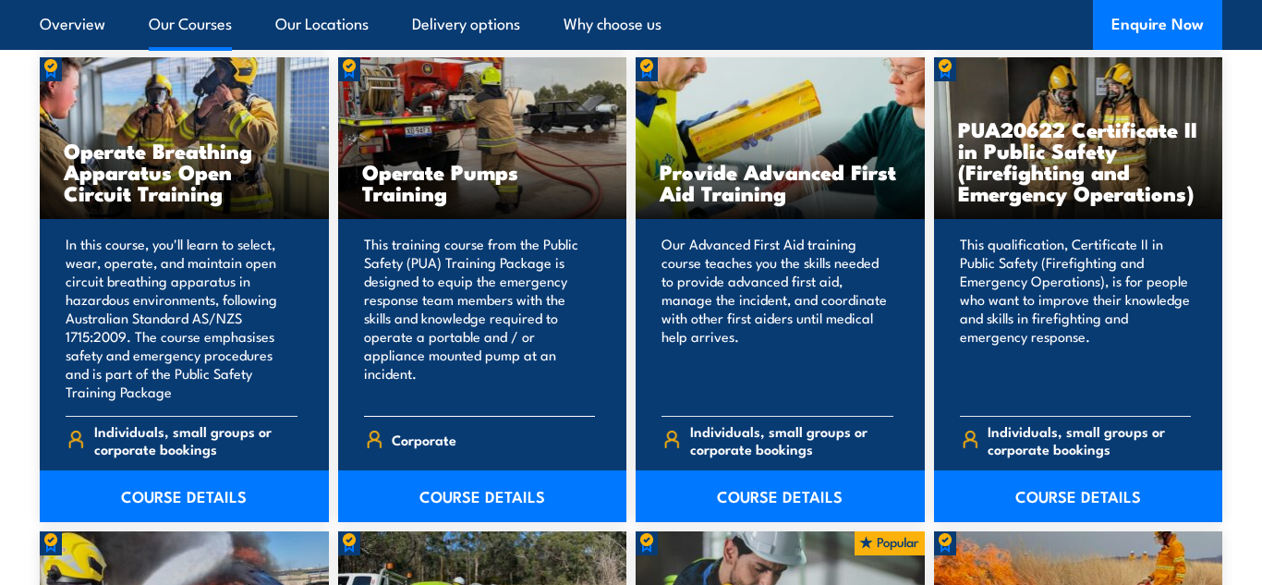
scroll to position [2402, 0]
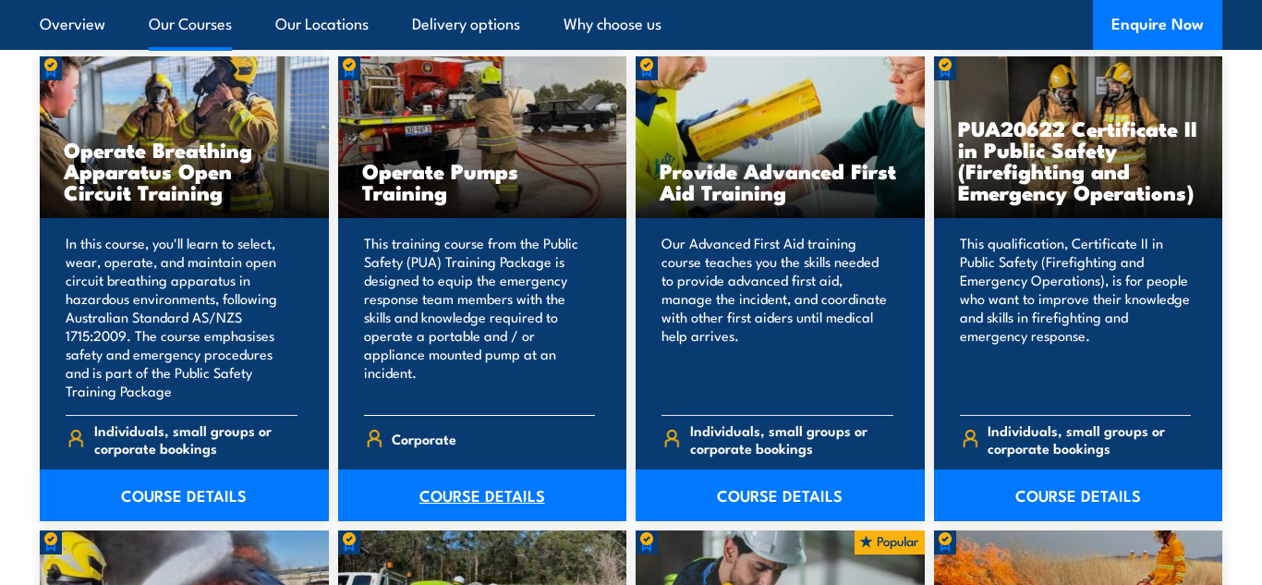
click at [477, 507] on link "COURSE DETAILS" at bounding box center [482, 495] width 289 height 52
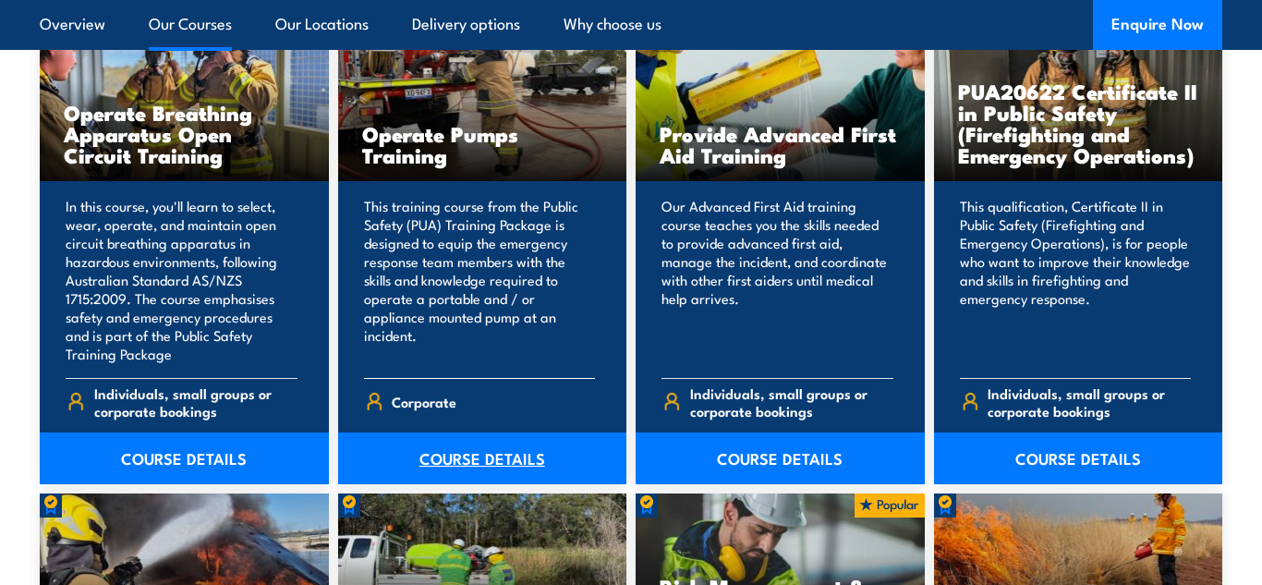
scroll to position [2473, 0]
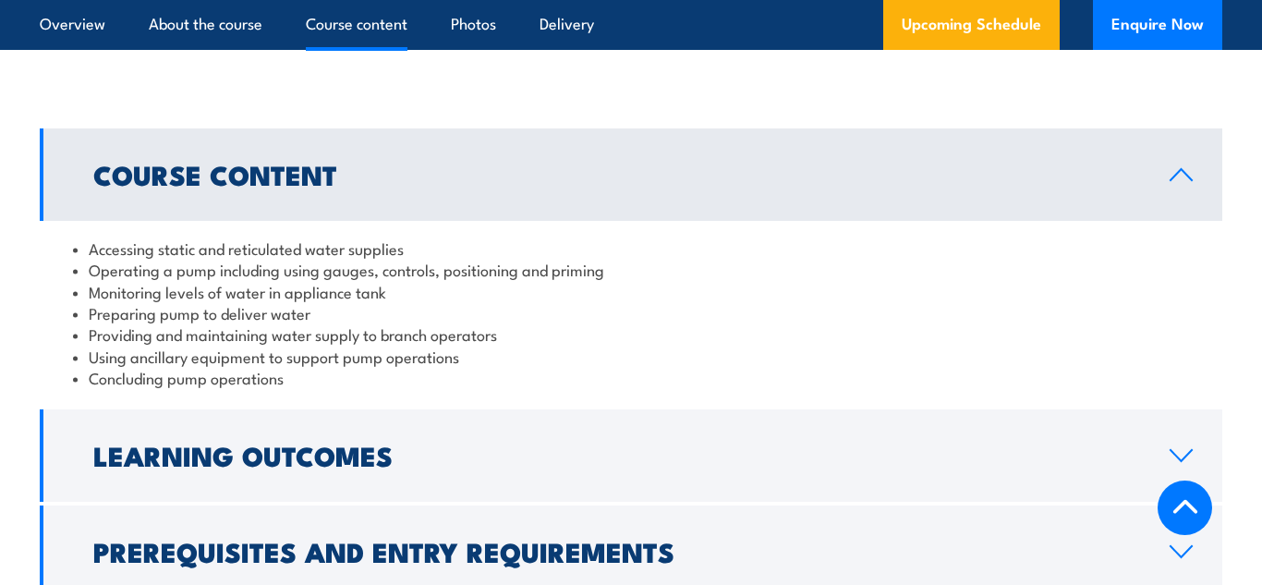
scroll to position [1404, 0]
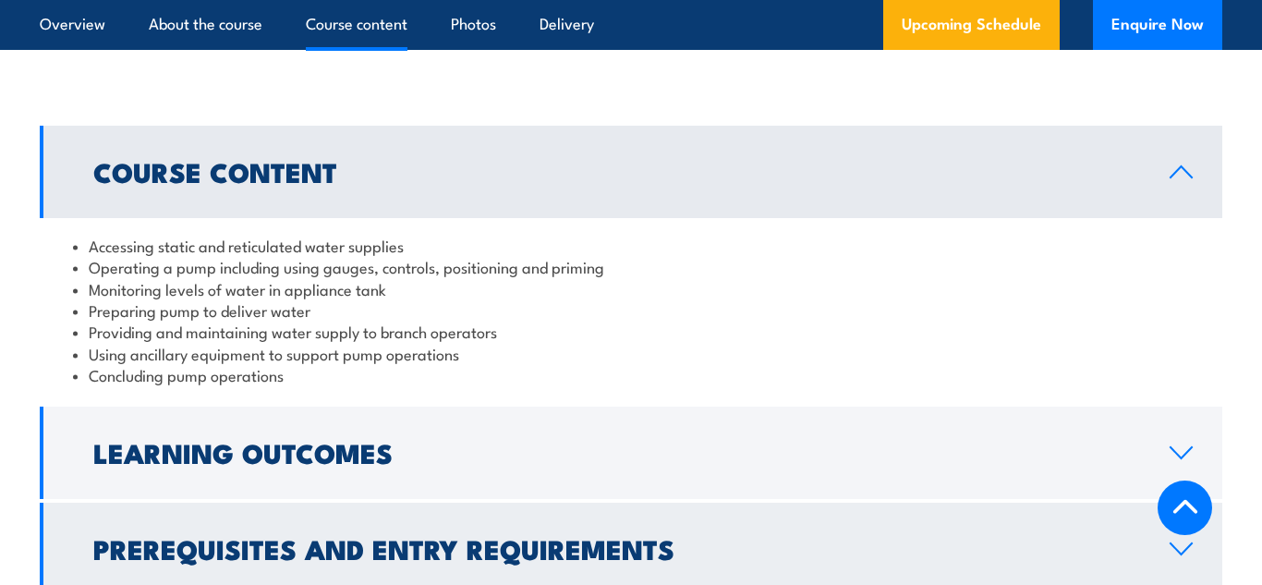
click at [393, 536] on h2 "Prerequisites and Entry Requirements" at bounding box center [616, 548] width 1047 height 24
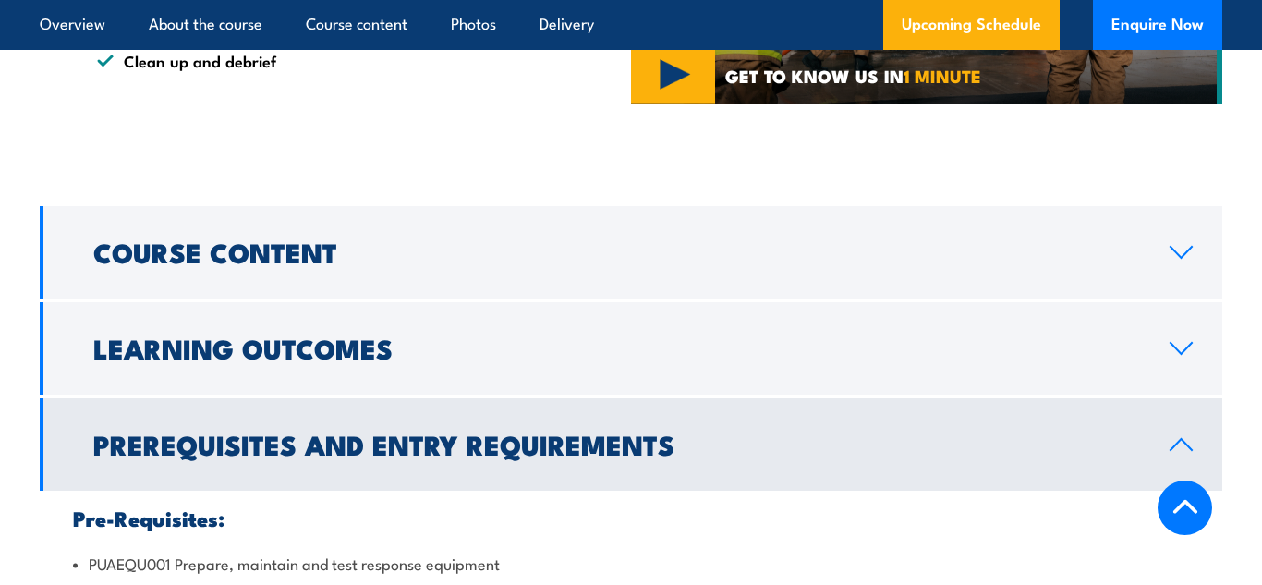
scroll to position [1145, 0]
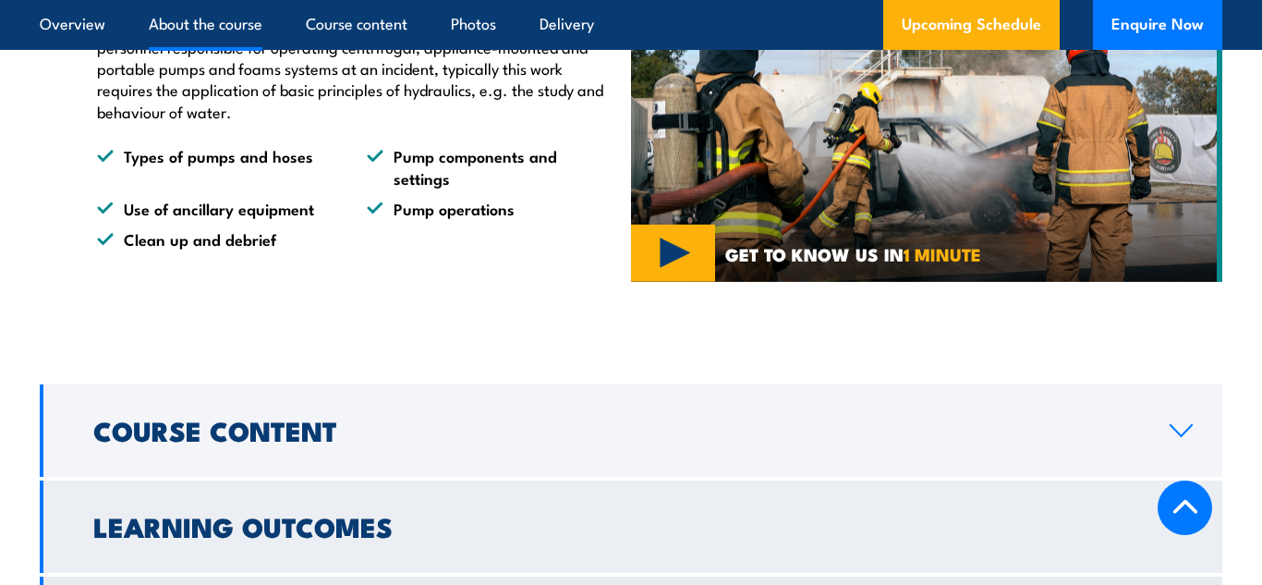
click at [320, 521] on h2 "Learning Outcomes" at bounding box center [616, 526] width 1047 height 24
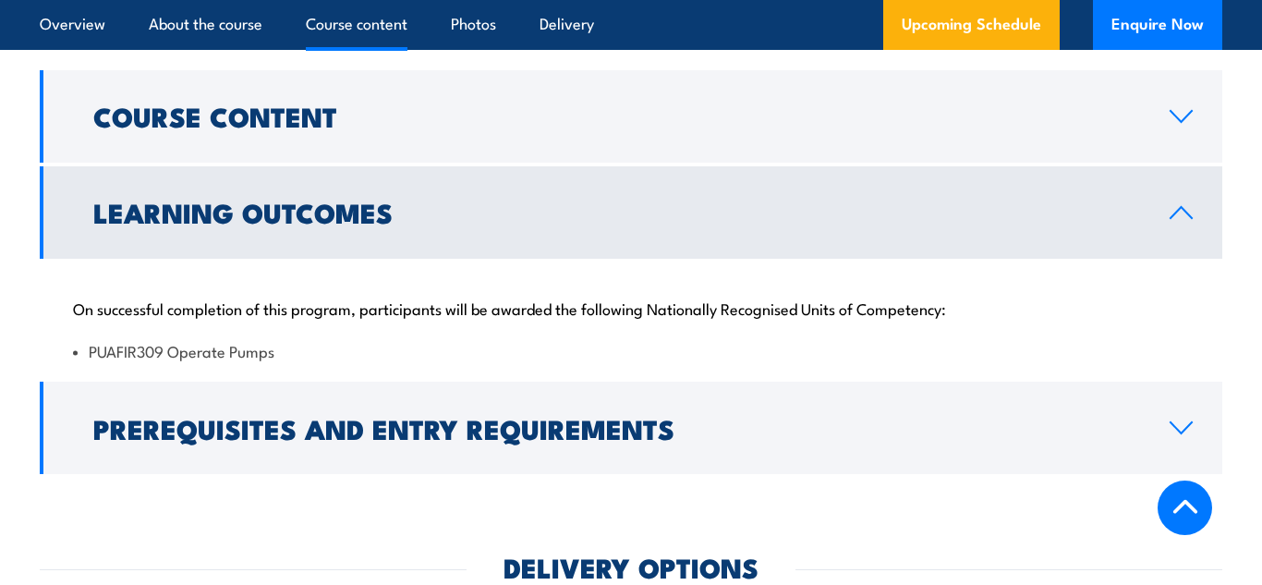
scroll to position [1478, 0]
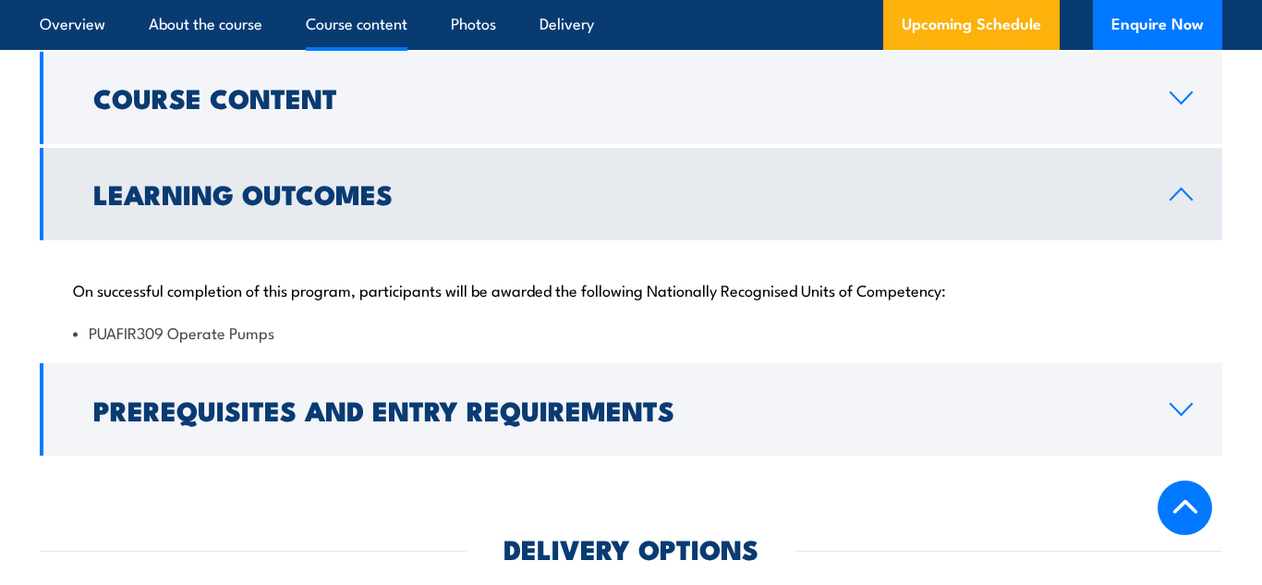
click at [321, 536] on div "DELIVERY OPTIONS" at bounding box center [631, 548] width 1182 height 24
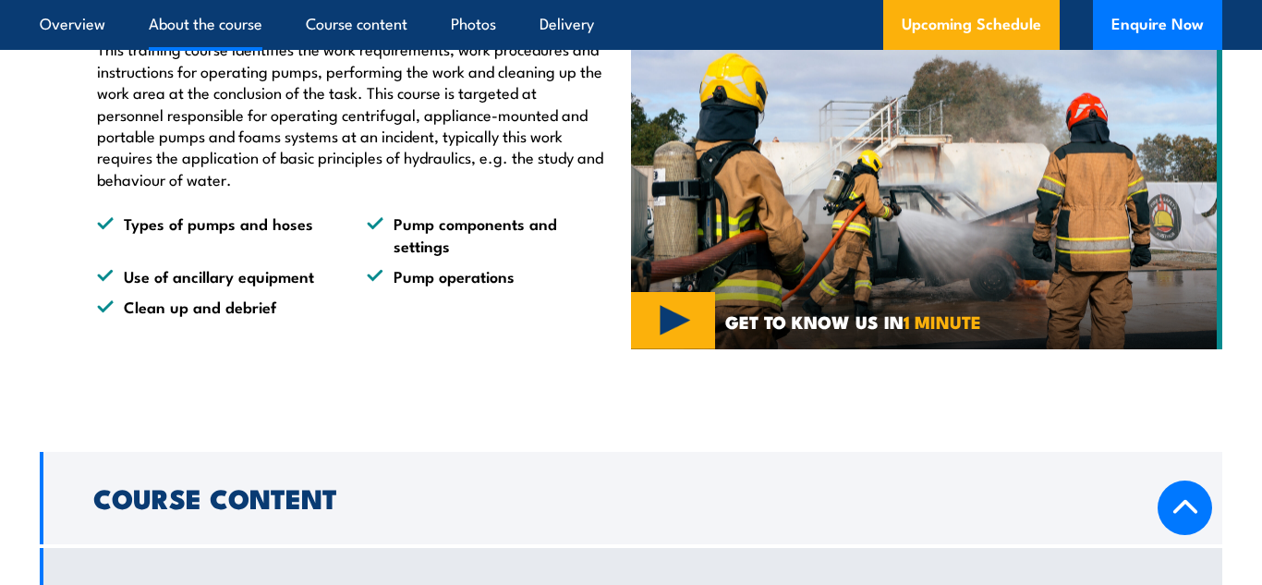
scroll to position [1071, 0]
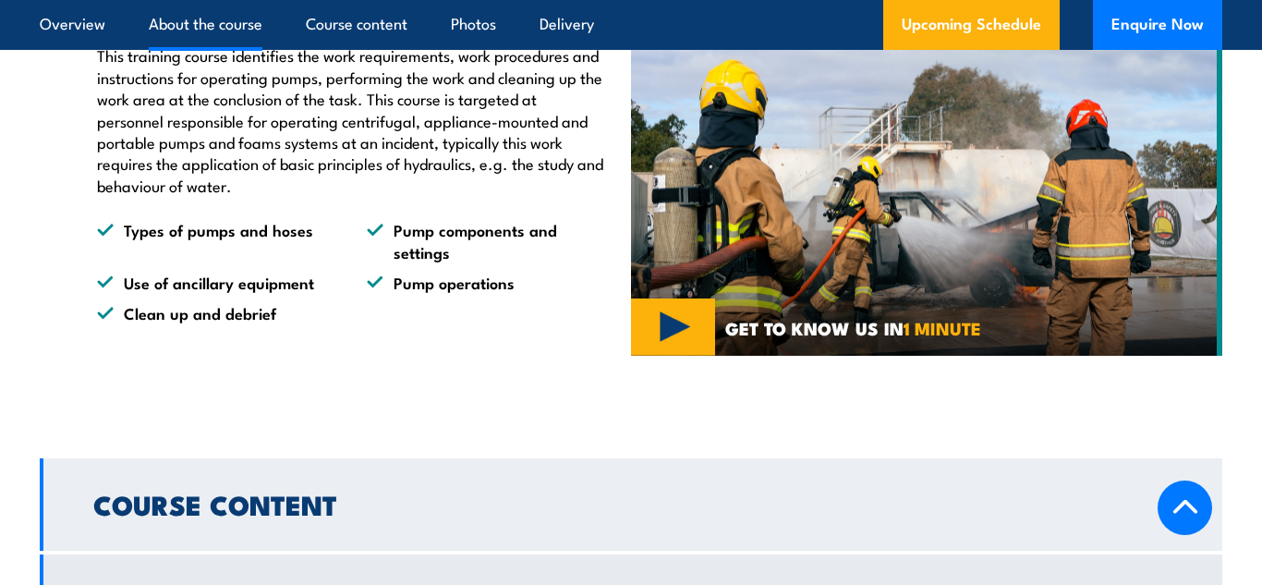
click at [285, 498] on h2 "Course Content" at bounding box center [616, 503] width 1047 height 24
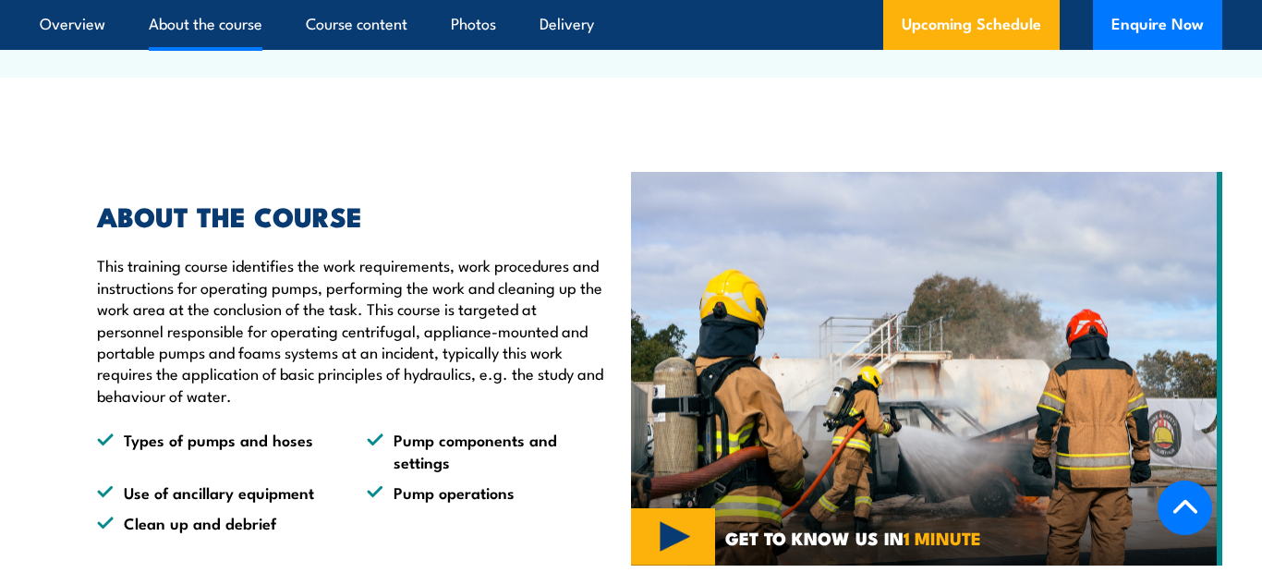
scroll to position [850, 0]
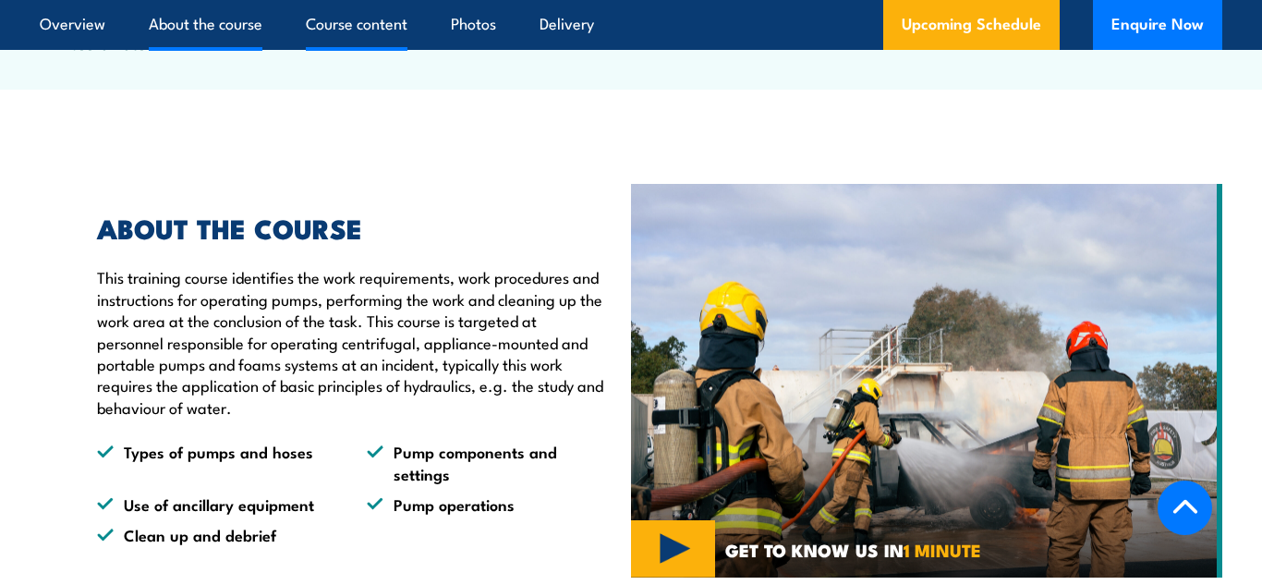
click at [377, 37] on link "Course content" at bounding box center [357, 24] width 102 height 49
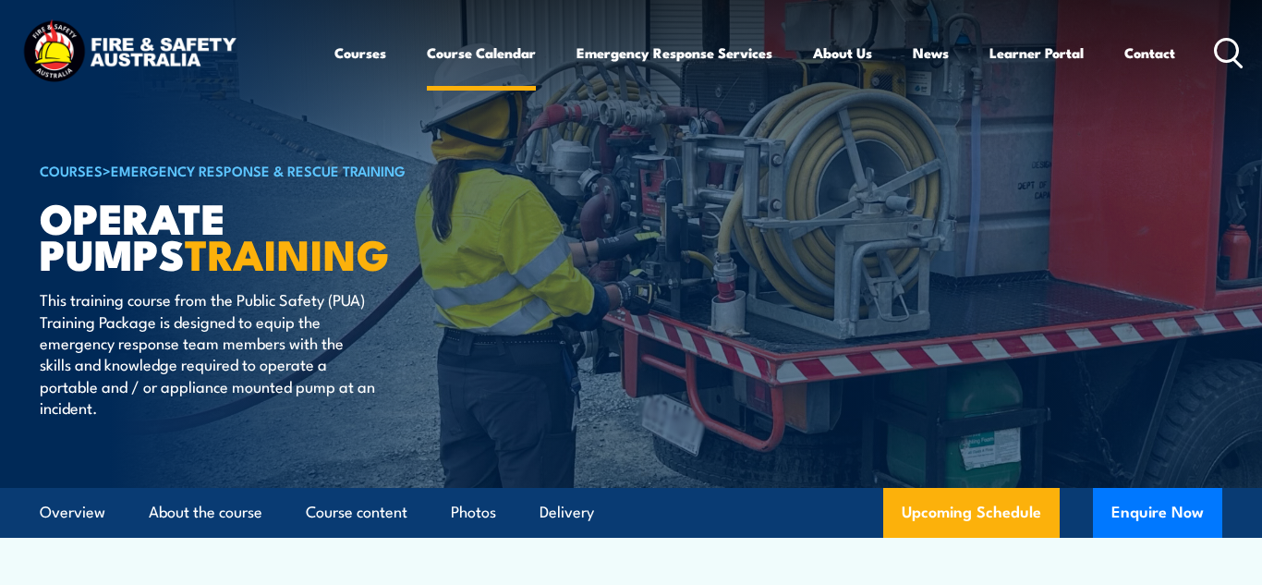
click at [474, 57] on link "Course Calendar" at bounding box center [481, 52] width 109 height 44
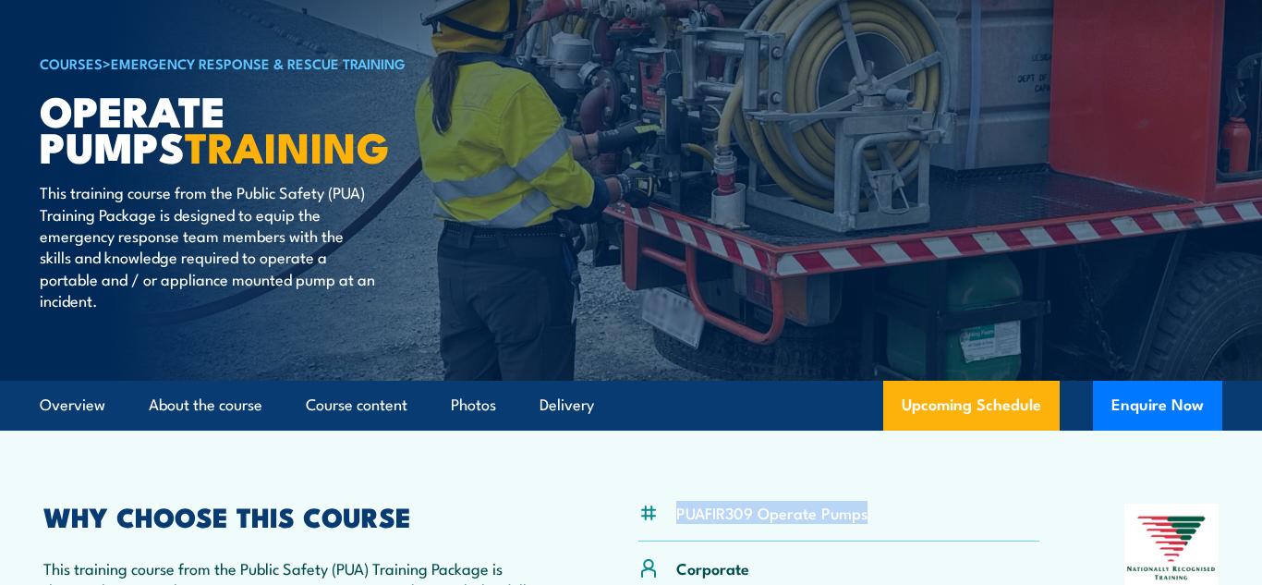
scroll to position [111, 0]
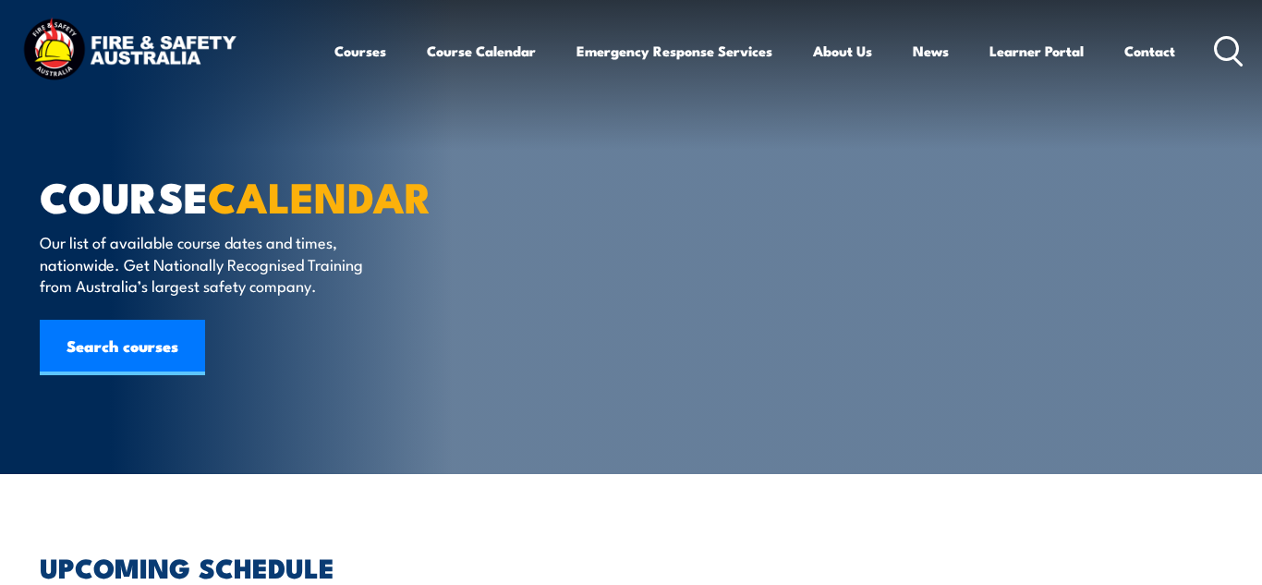
scroll to position [1071, 0]
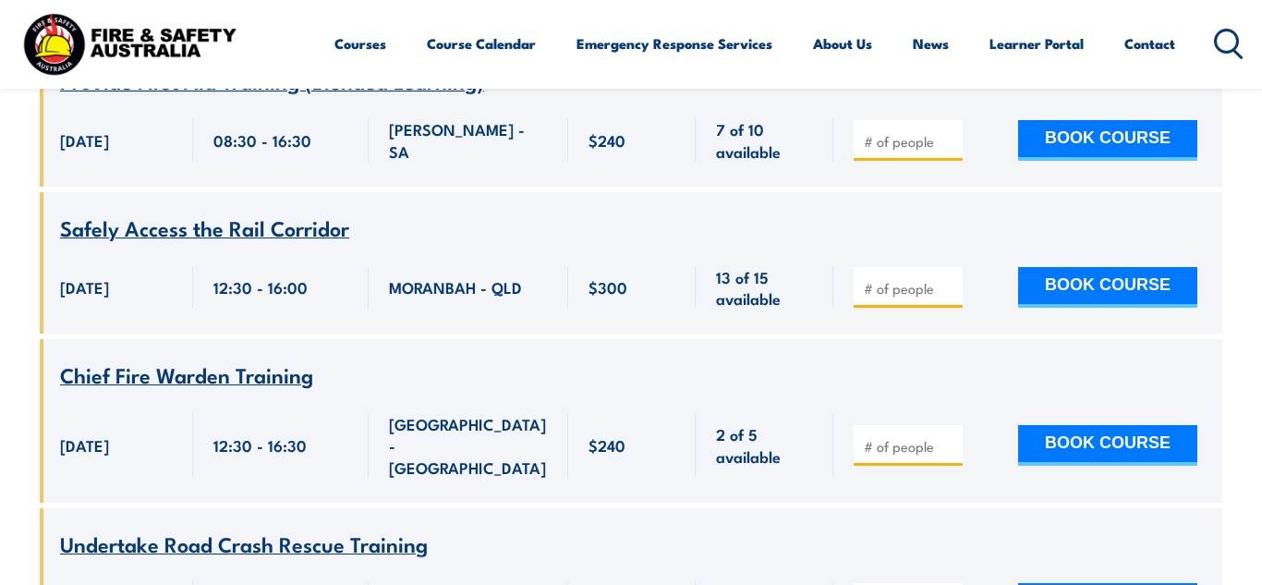
scroll to position [6466, 0]
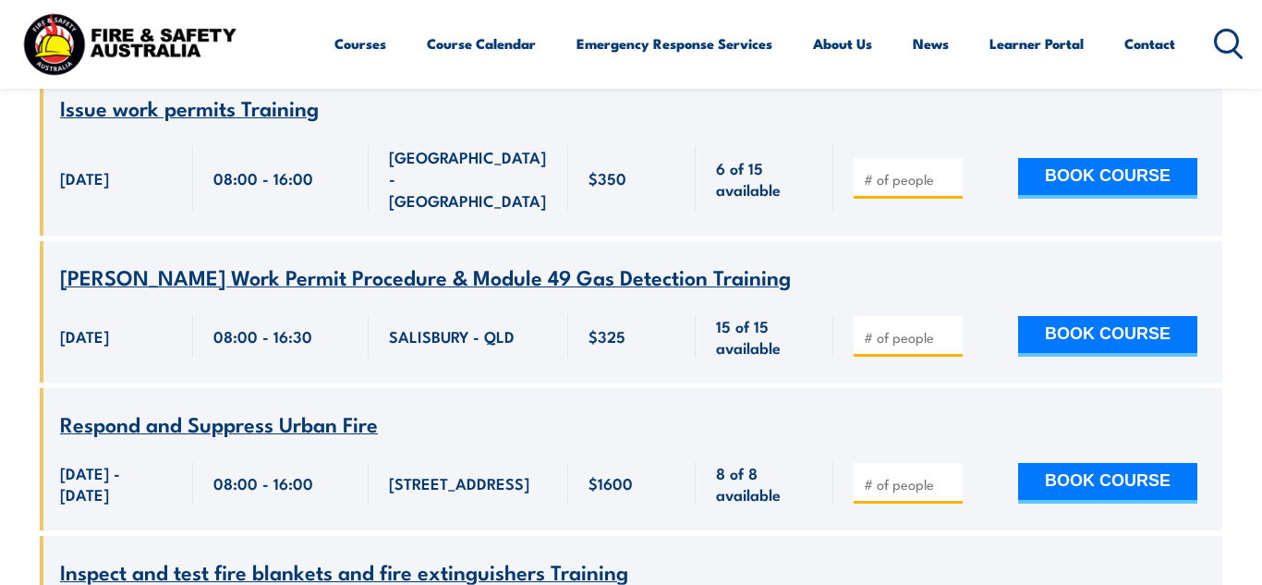
scroll to position [24053, 0]
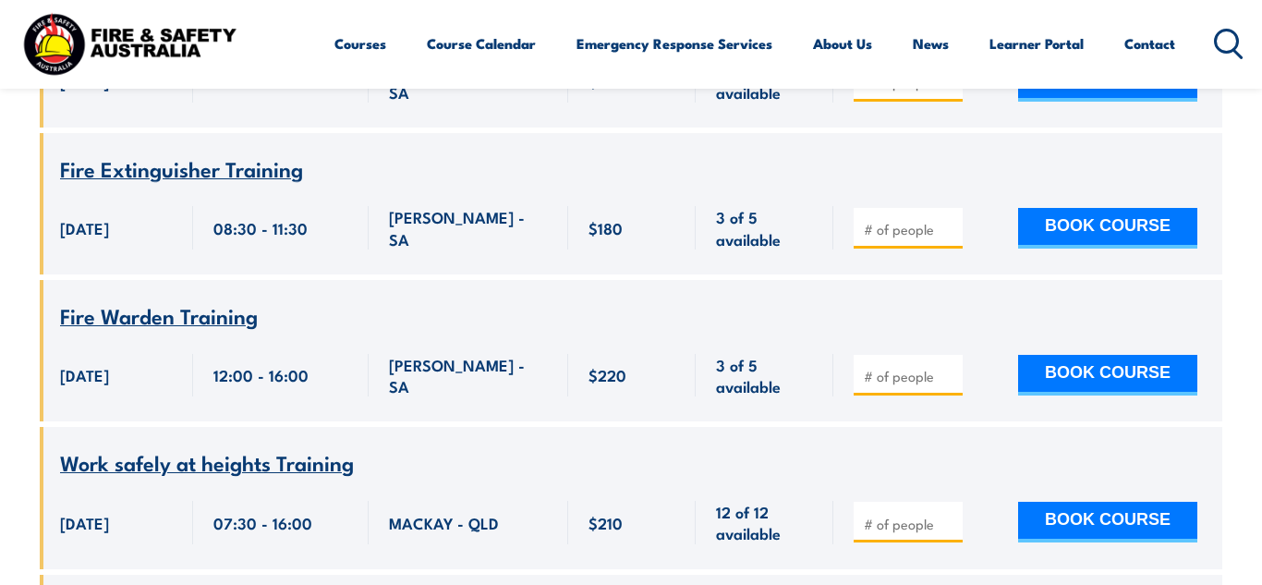
scroll to position [0, 0]
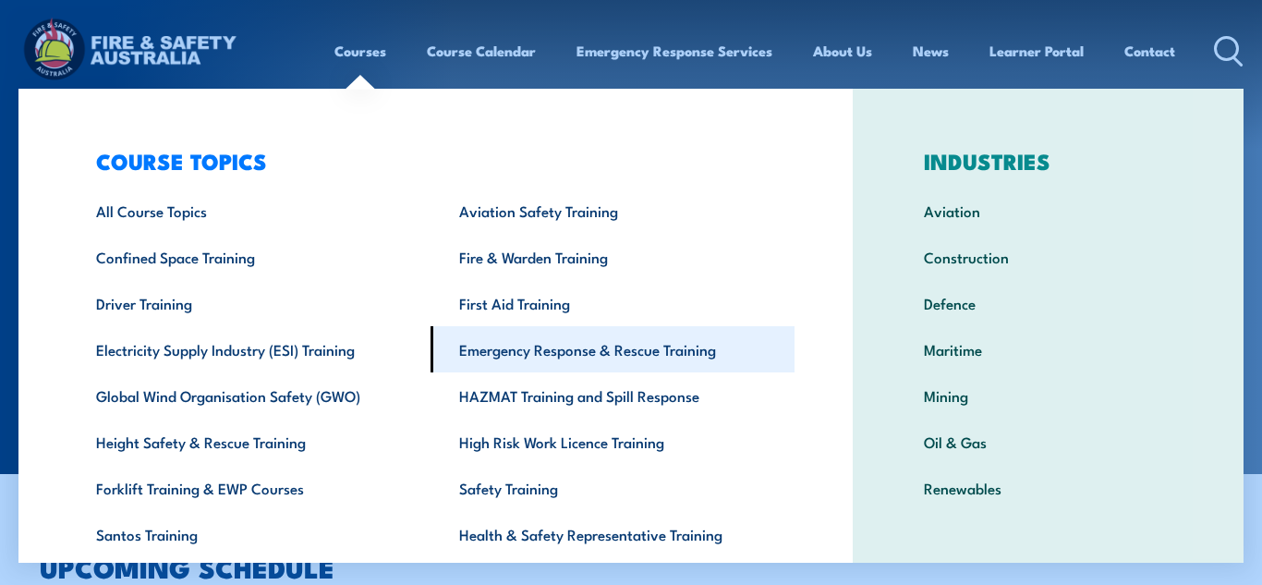
click at [591, 360] on link "Emergency Response & Rescue Training" at bounding box center [611, 349] width 363 height 46
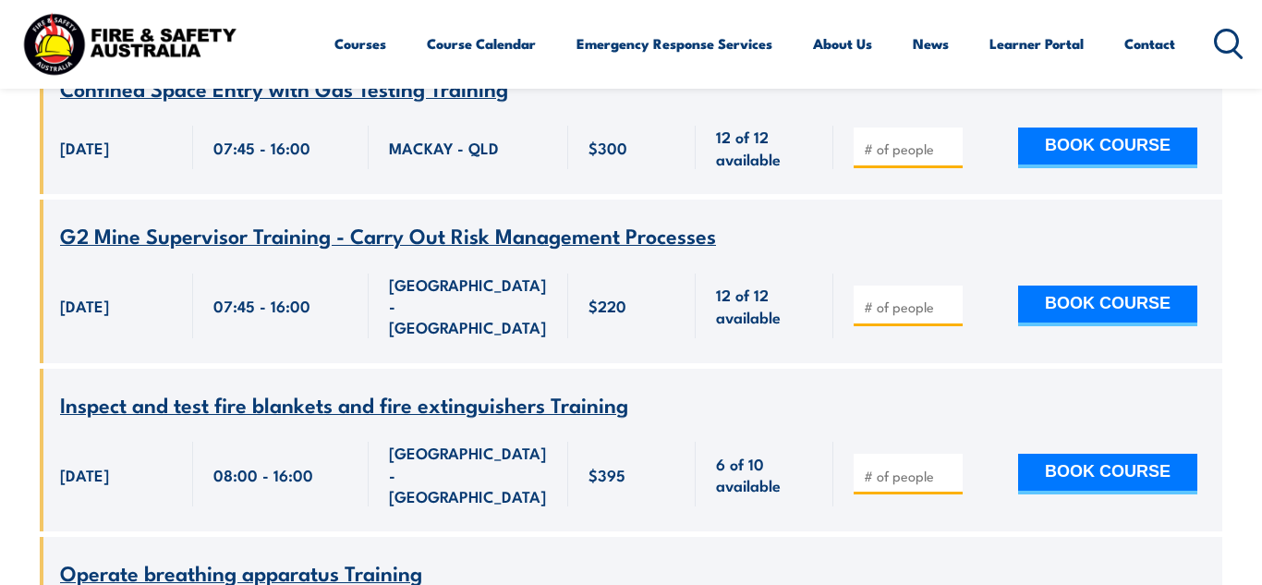
scroll to position [44842, 0]
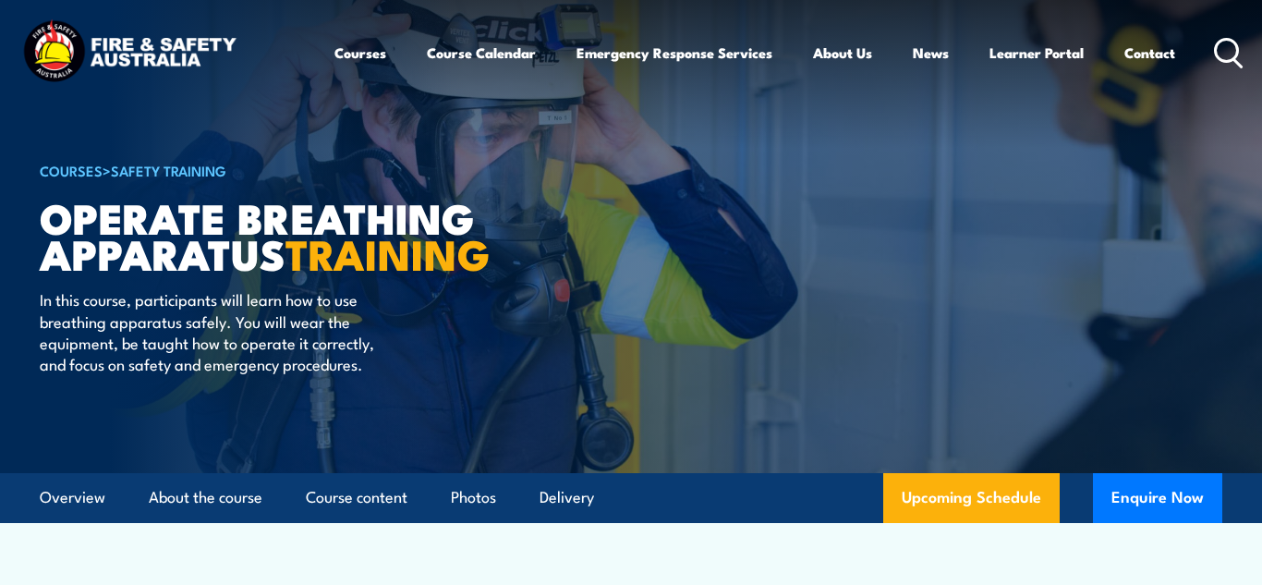
click at [1217, 170] on article "COURSES > Safety Training Operate Breathing Apparatus TRAINING In this course, …" at bounding box center [631, 236] width 1182 height 474
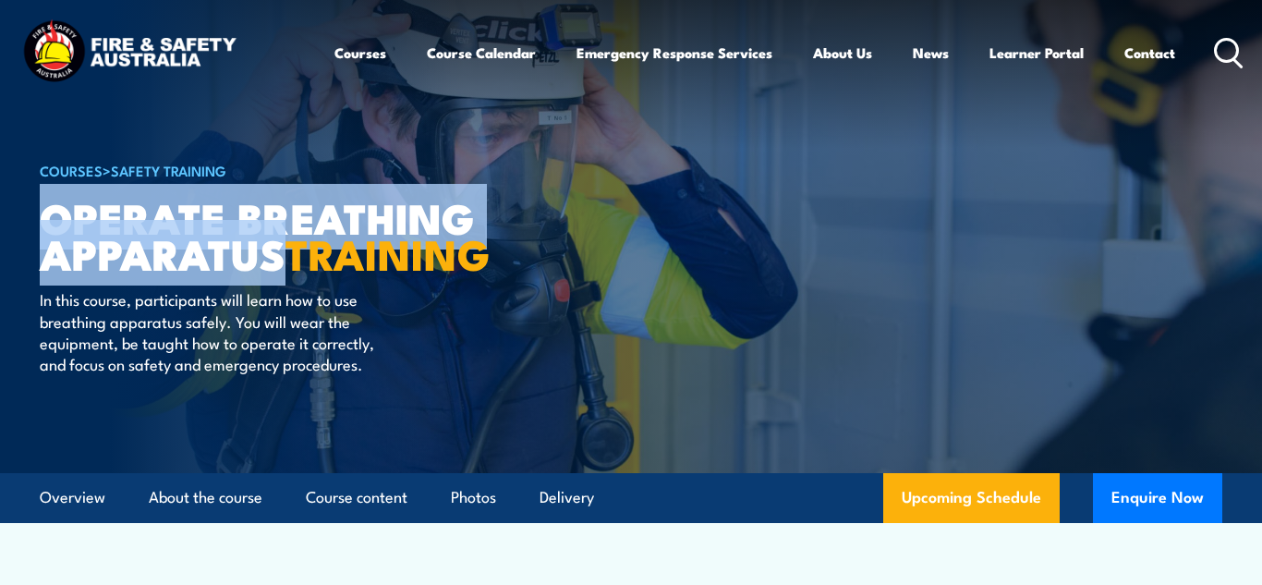
drag, startPoint x: 276, startPoint y: 258, endPoint x: 54, endPoint y: 237, distance: 222.6
click at [54, 237] on h1 "Operate Breathing Apparatus TRAINING" at bounding box center [268, 235] width 456 height 72
click at [404, 454] on div "COURSES > Safety Training Operate Breathing Apparatus TRAINING In this course, …" at bounding box center [268, 236] width 456 height 474
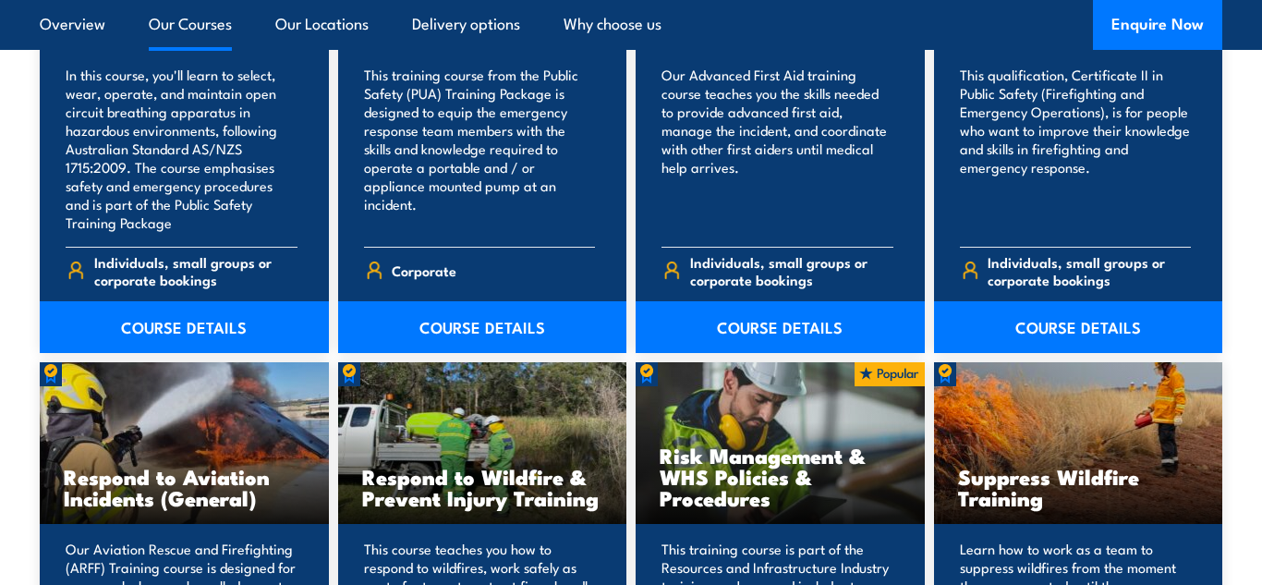
scroll to position [2558, 0]
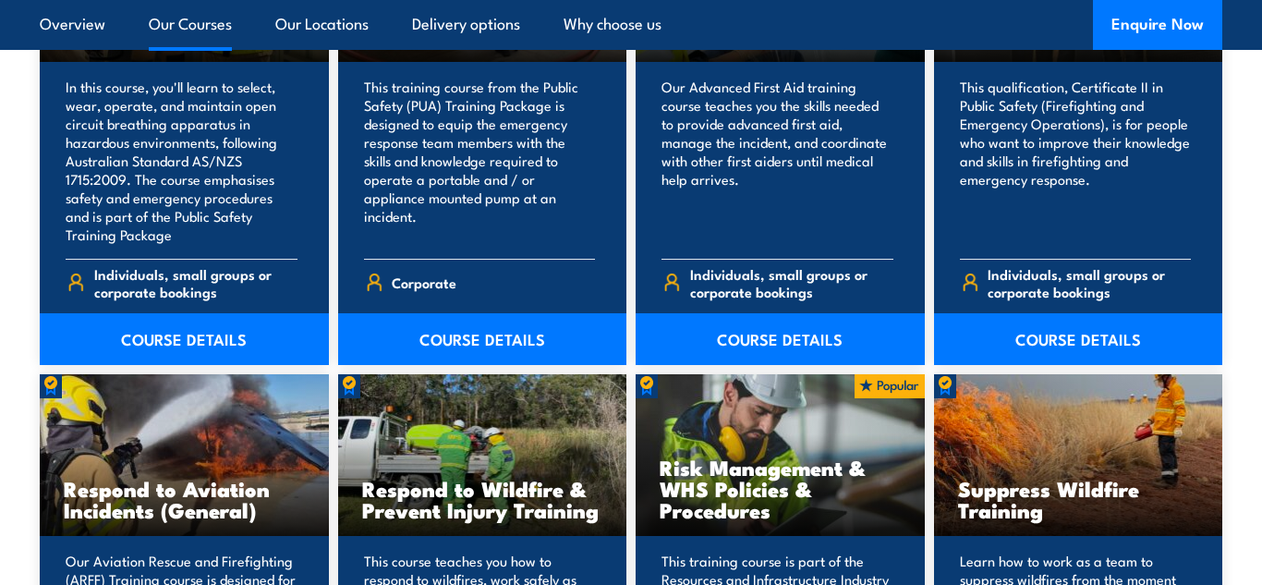
click at [1151, 454] on div "Suppress Wildfire Training" at bounding box center [1078, 455] width 289 height 162
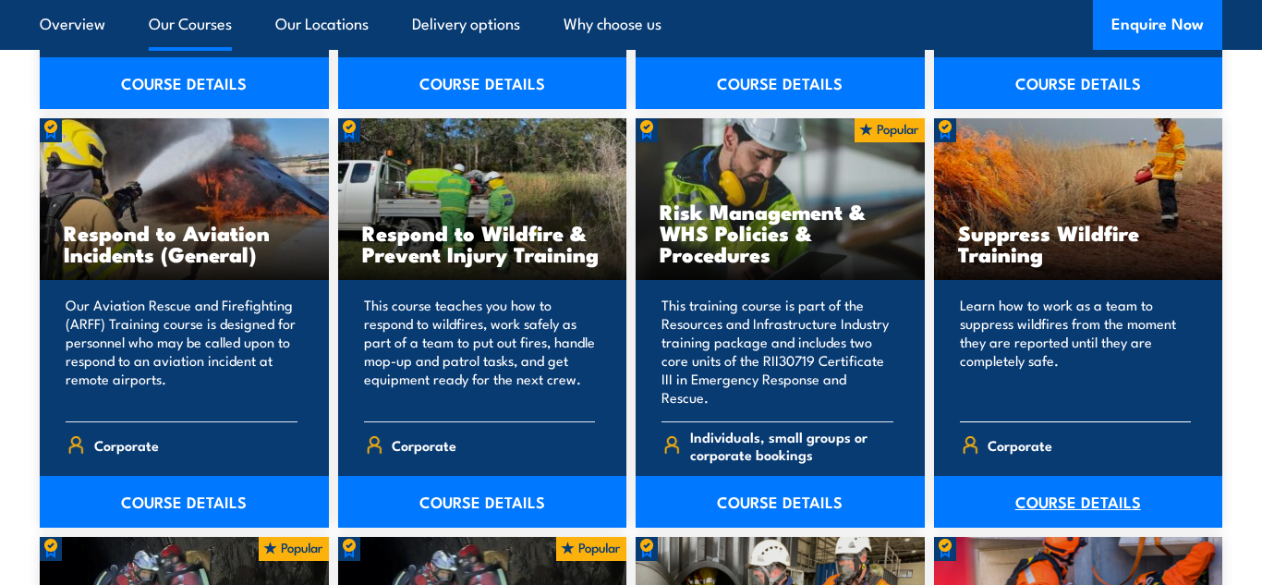
scroll to position [2816, 0]
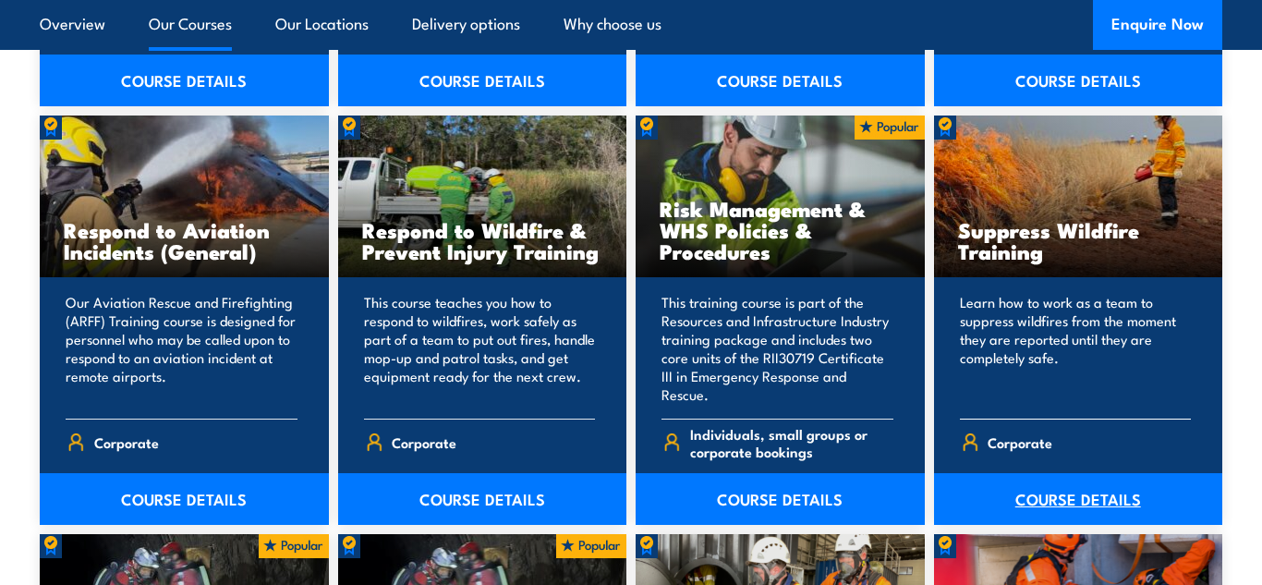
click at [965, 518] on link "COURSE DETAILS" at bounding box center [1078, 499] width 289 height 52
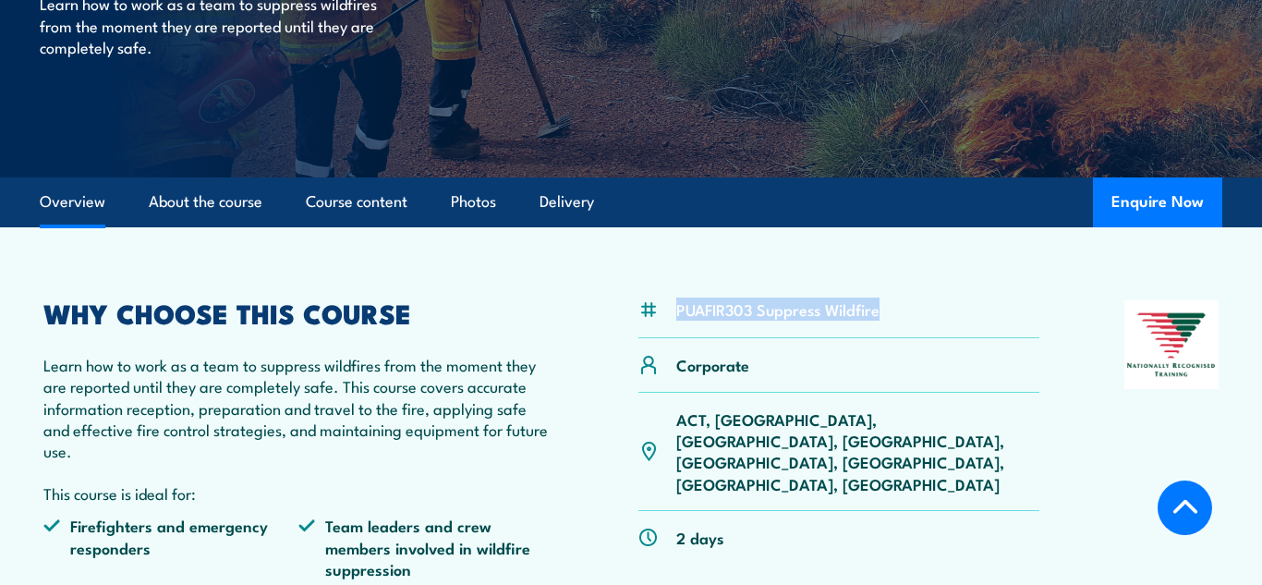
drag, startPoint x: 673, startPoint y: 315, endPoint x: 898, endPoint y: 318, distance: 224.5
click at [898, 318] on div "PUAFIR303 Suppress Wildfire" at bounding box center [838, 319] width 401 height 38
